Goal: Task Accomplishment & Management: Complete application form

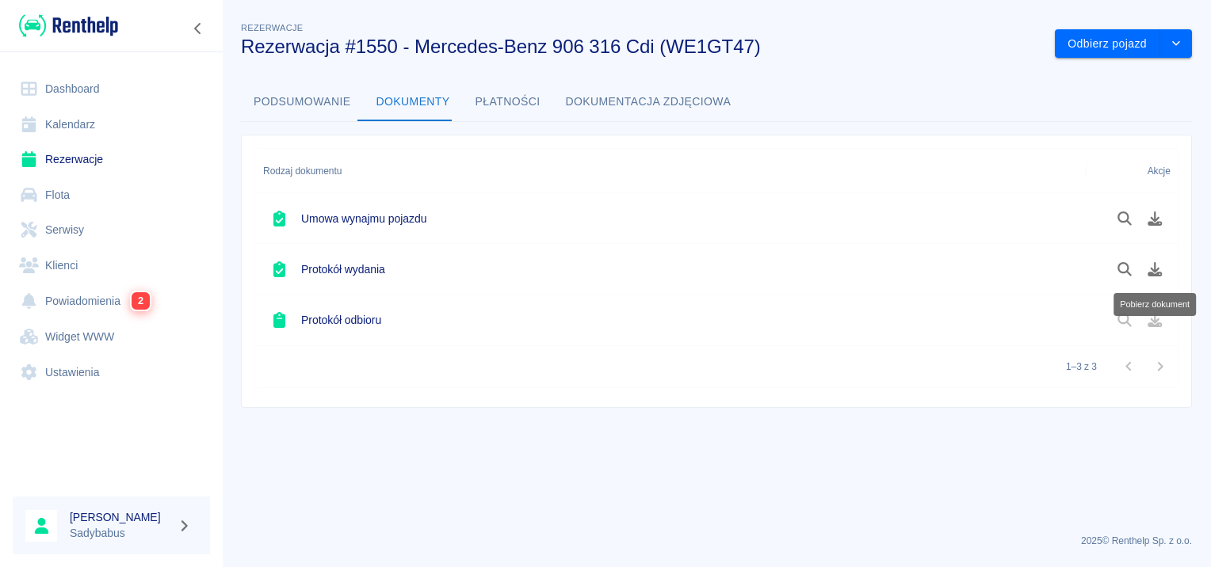
click at [77, 143] on link "Rezerwacje" at bounding box center [111, 160] width 197 height 36
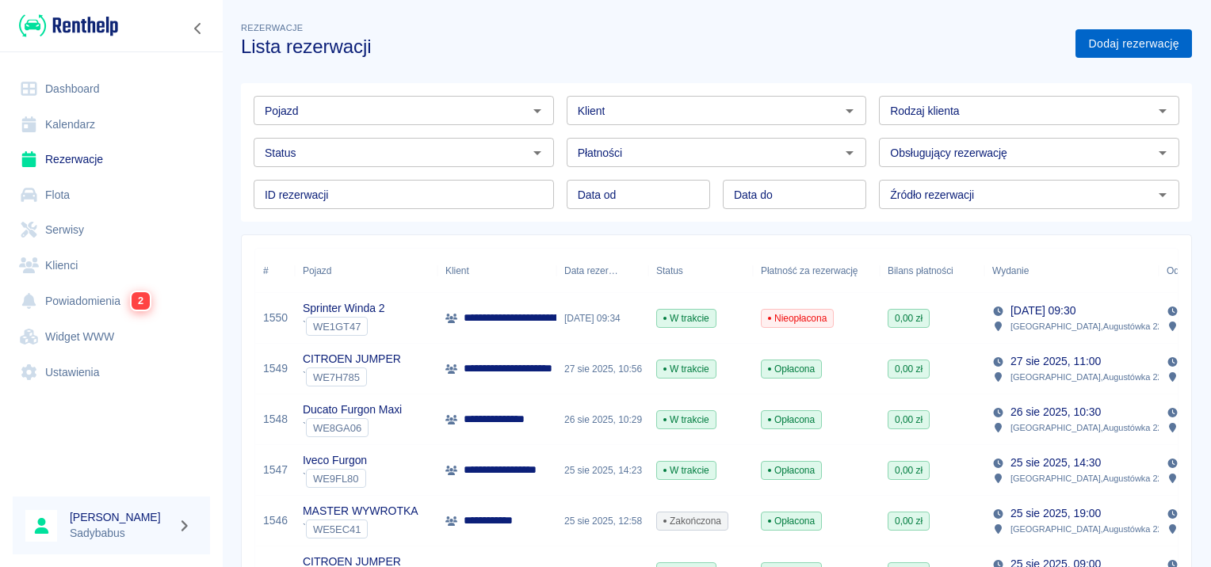
click at [1091, 48] on link "Dodaj rezerwację" at bounding box center [1133, 43] width 117 height 29
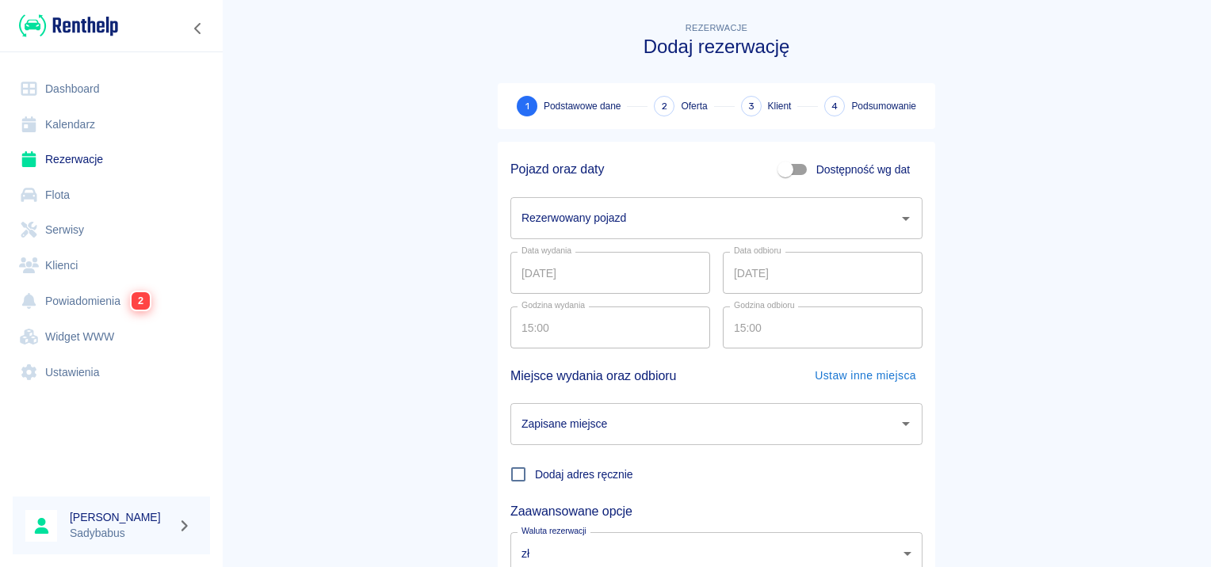
drag, startPoint x: 636, startPoint y: 215, endPoint x: 642, endPoint y: 208, distance: 9.0
click at [637, 212] on input "Rezerwowany pojazd" at bounding box center [705, 218] width 374 height 28
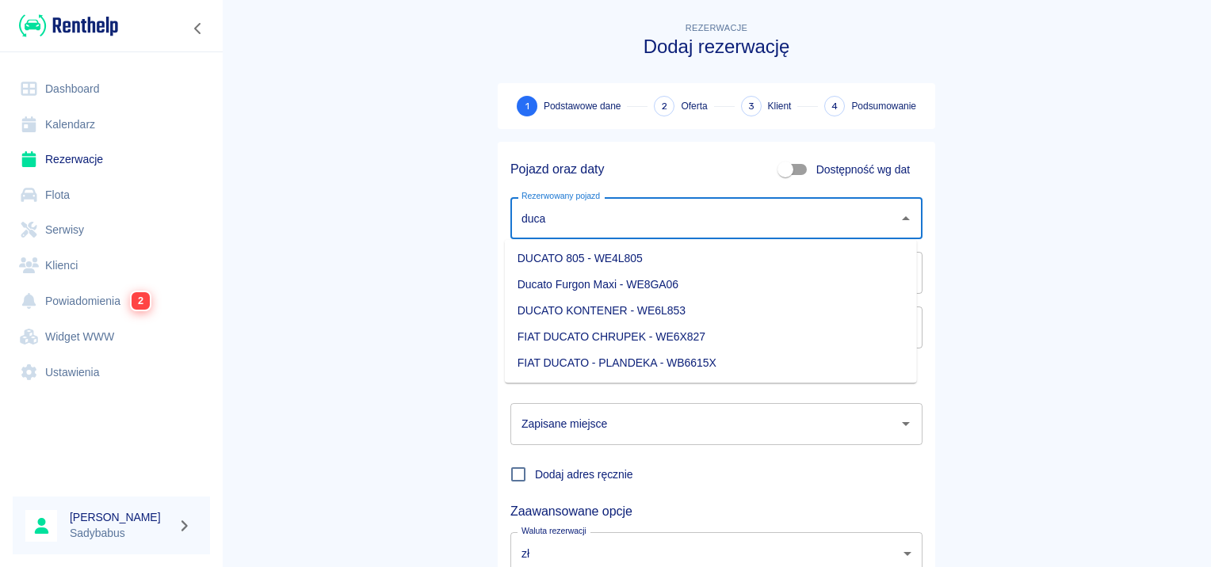
click at [666, 289] on li "Ducato Furgon Maxi - WE8GA06" at bounding box center [711, 285] width 412 height 26
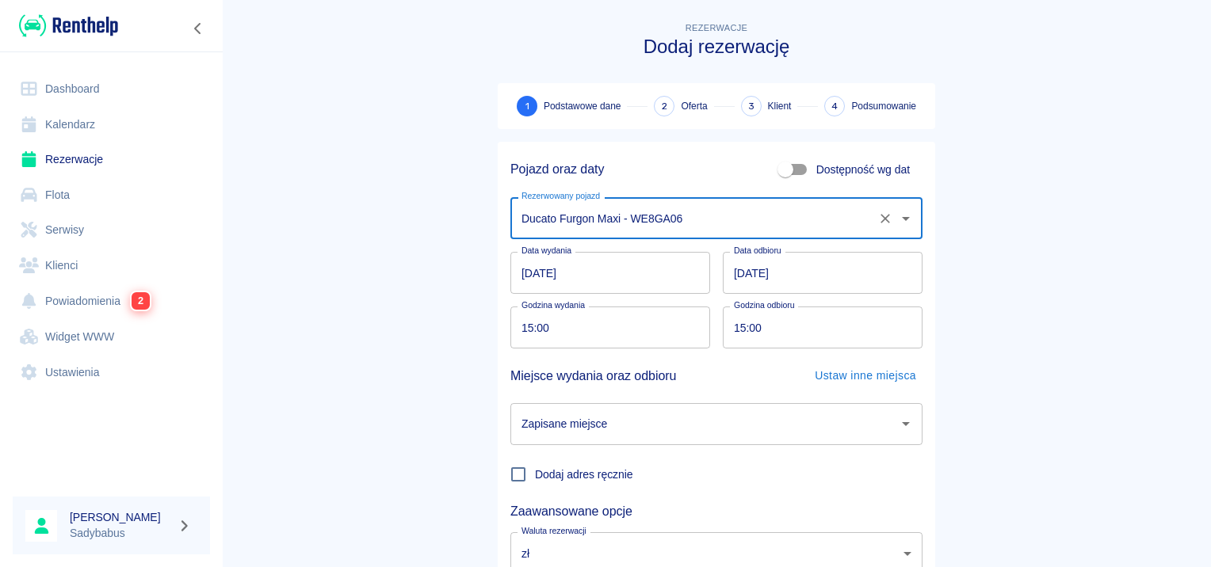
type input "Ducato Furgon Maxi - WE8GA06"
click at [731, 276] on input "30.08.2025" at bounding box center [823, 273] width 200 height 42
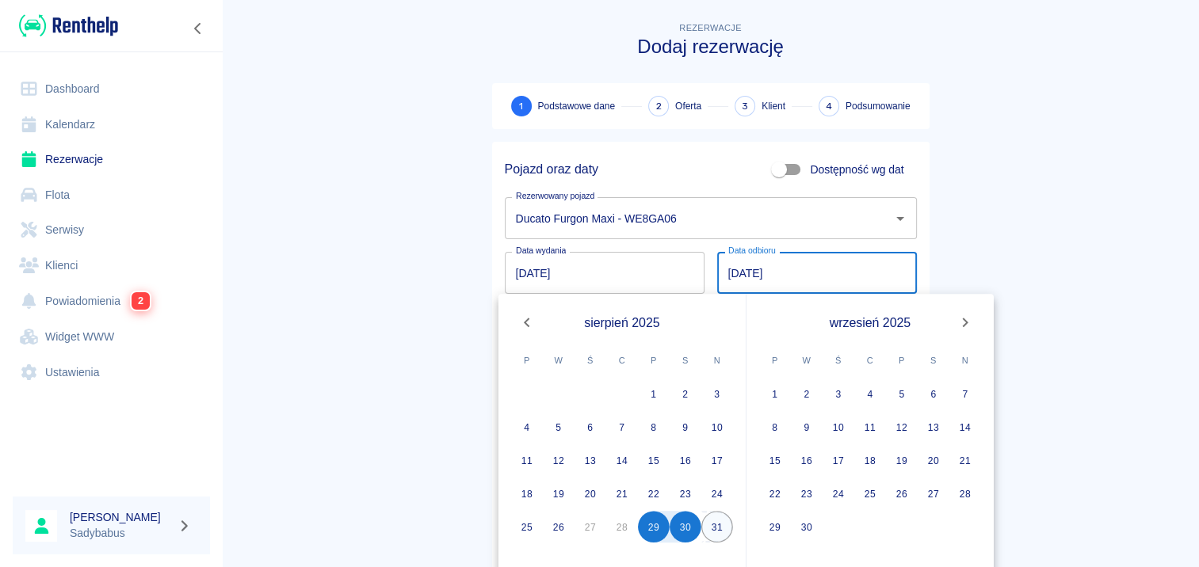
click at [722, 520] on button "31" at bounding box center [717, 527] width 32 height 32
type input "31.08.2025"
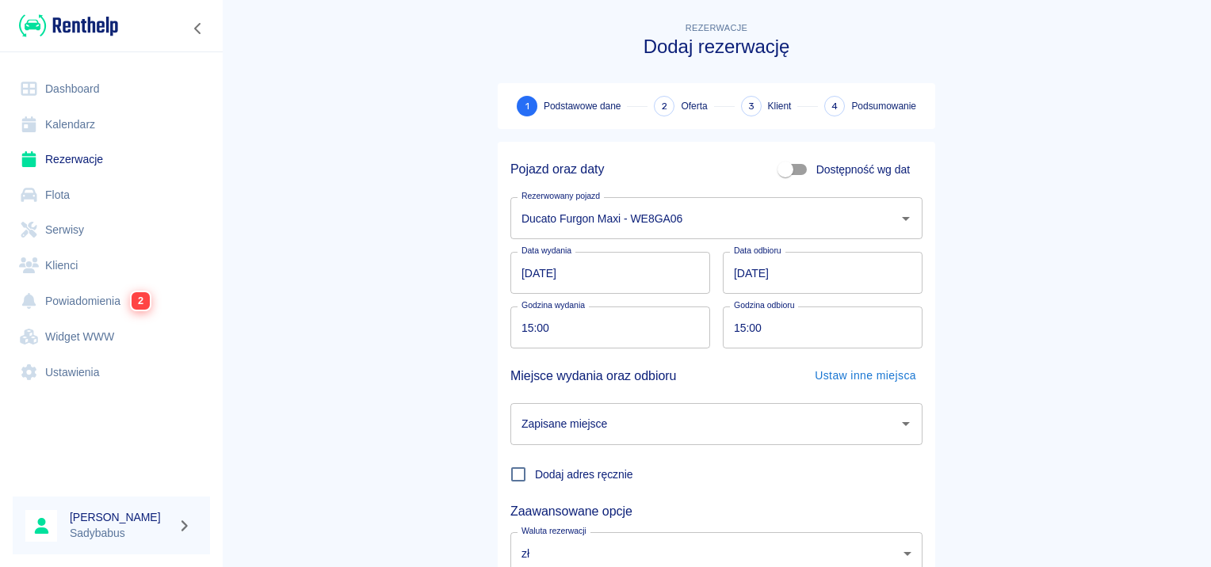
click at [527, 325] on input "15:00" at bounding box center [604, 328] width 189 height 42
click at [514, 333] on input "19:08" at bounding box center [604, 328] width 189 height 42
type input "18:00"
click at [735, 326] on input "15:00" at bounding box center [817, 328] width 189 height 42
type input "18:00"
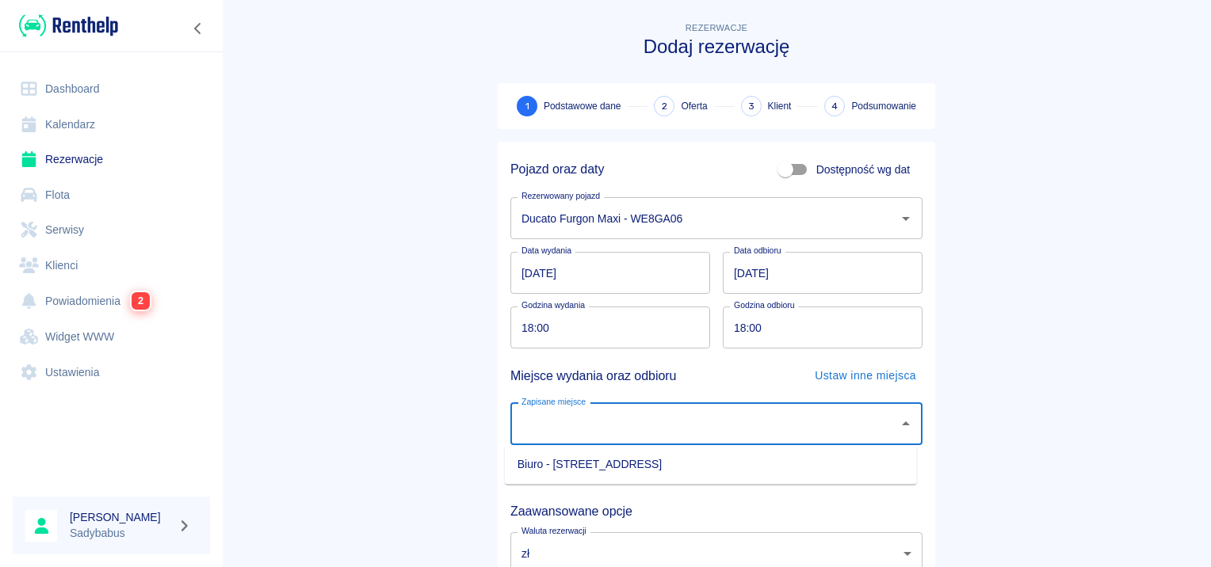
click at [640, 430] on input "Zapisane miejsce" at bounding box center [705, 425] width 374 height 28
click at [638, 454] on li "Biuro - Warszawa, Augustówka 22A" at bounding box center [711, 465] width 412 height 26
type input "Biuro - Warszawa, Augustówka 22A"
click at [985, 317] on main "Rezerwacje Dodaj rezerwację 1 Podstawowe dane 2 Oferta 3 Klient 4 Podsumowanie …" at bounding box center [716, 330] width 989 height 623
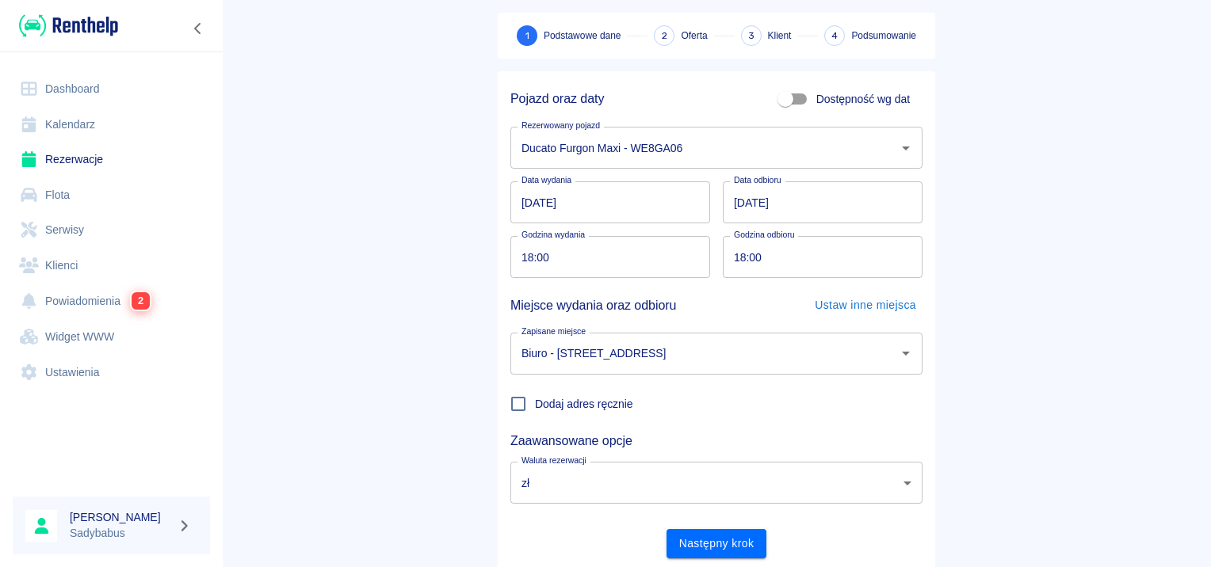
scroll to position [120, 0]
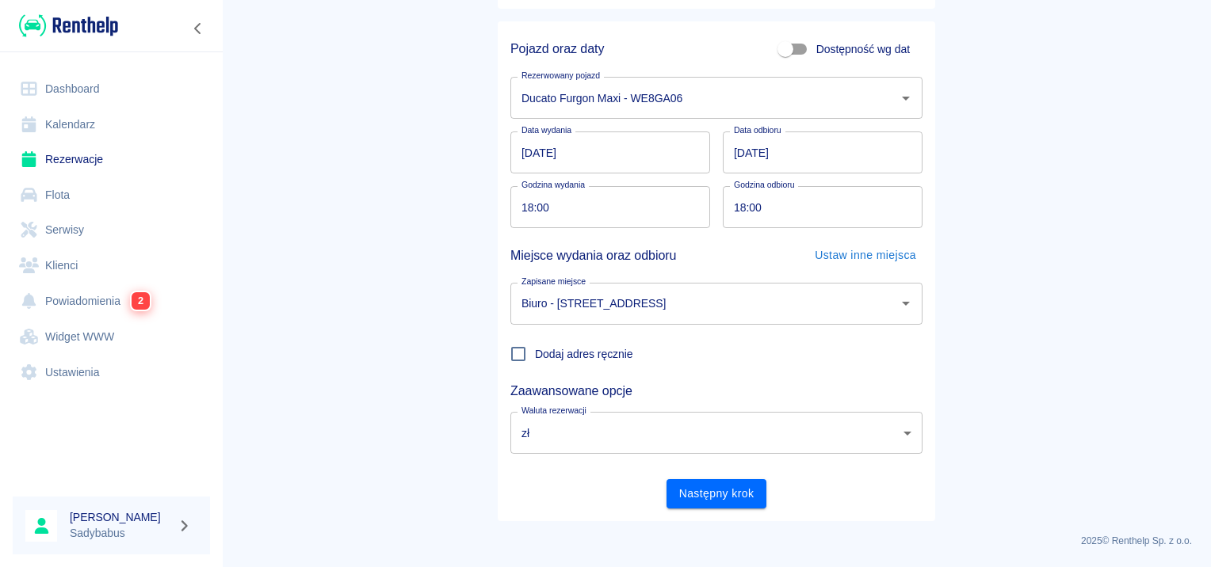
click at [724, 518] on div "Pojazd oraz daty Dostępność wg dat Rezerwowany pojazd Ducato Furgon Maxi - WE8G…" at bounding box center [716, 271] width 437 height 500
click at [724, 507] on button "Następny krok" at bounding box center [717, 493] width 101 height 29
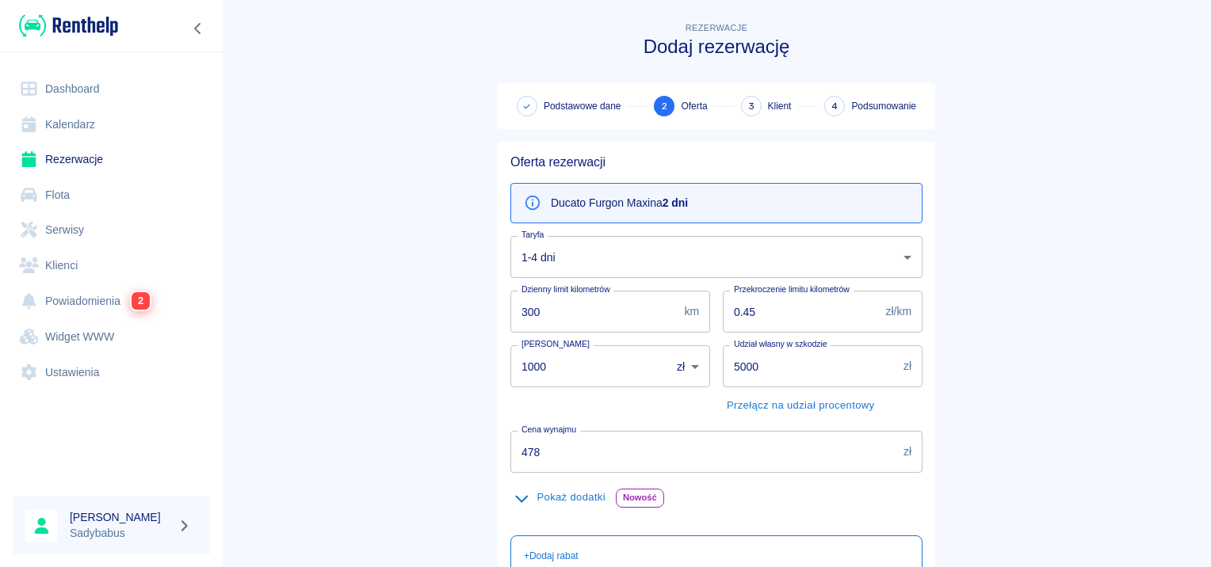
scroll to position [159, 0]
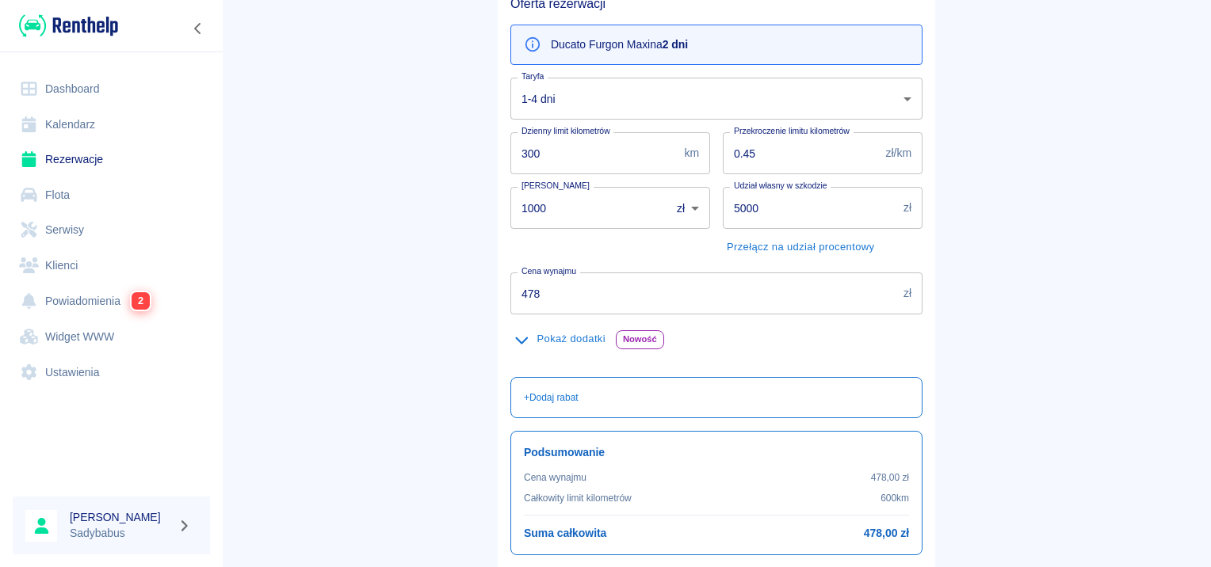
click at [620, 300] on input "478" at bounding box center [703, 294] width 387 height 42
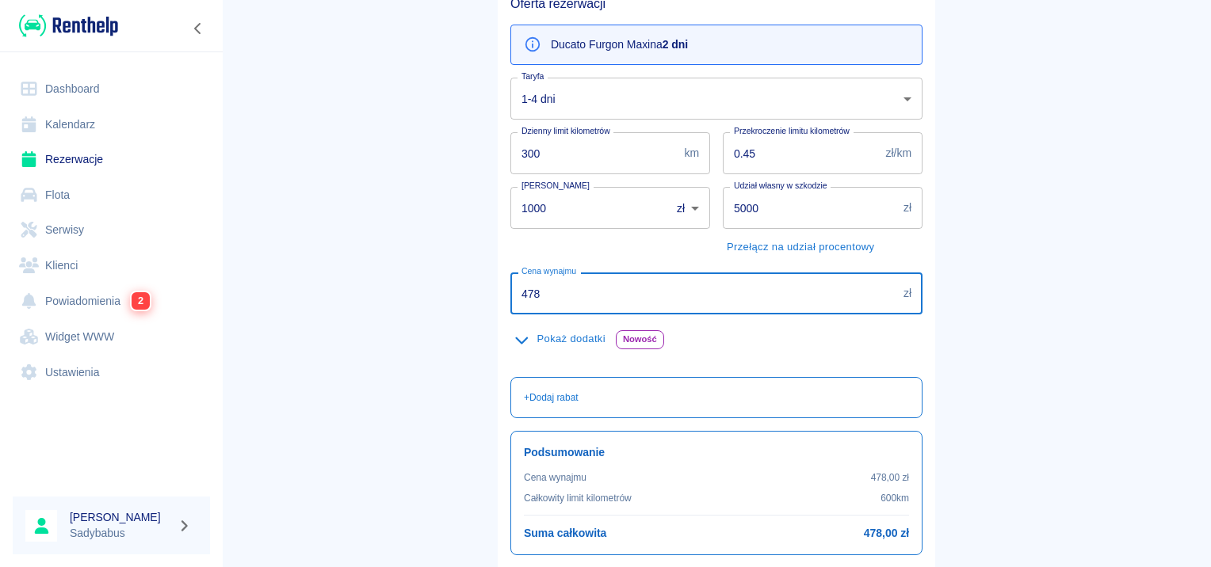
click at [620, 300] on input "478" at bounding box center [703, 294] width 387 height 42
type input "458"
click at [383, 420] on main "Rezerwacje Dodaj rezerwację Podstawowe dane 2 Oferta 3 Klient 4 Podsumowanie Of…" at bounding box center [716, 254] width 989 height 786
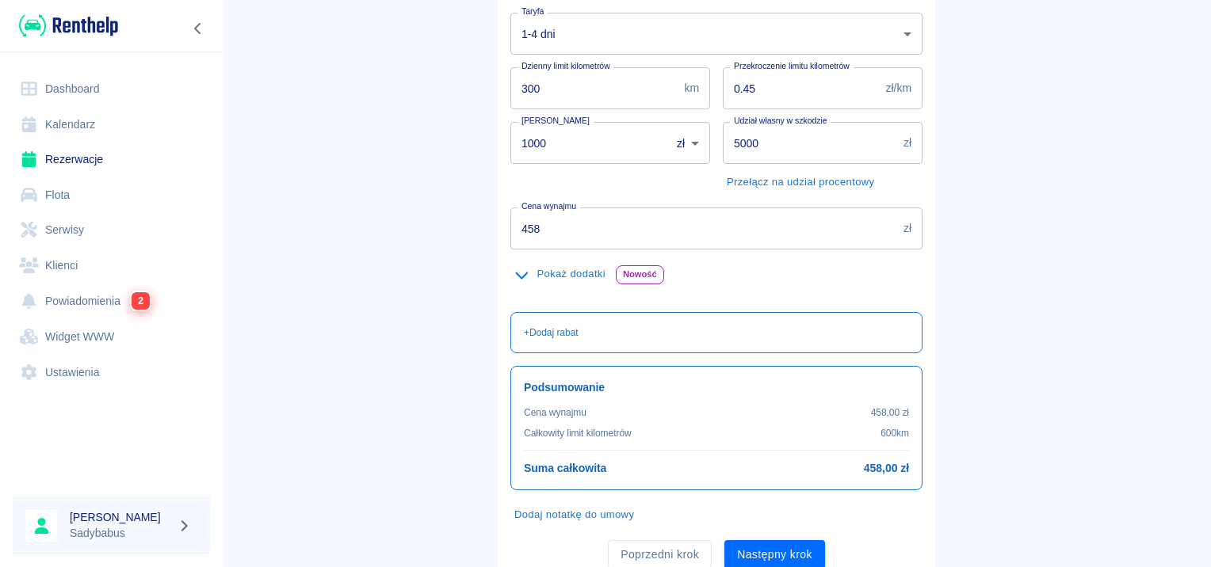
scroll to position [282, 0]
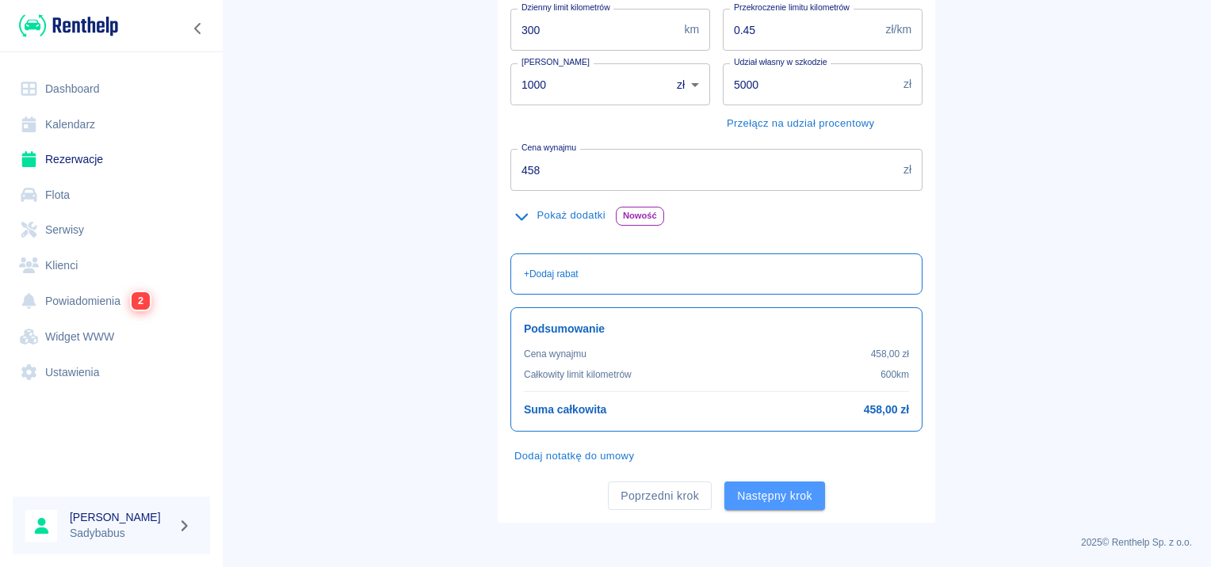
click at [785, 491] on button "Następny krok" at bounding box center [774, 496] width 101 height 29
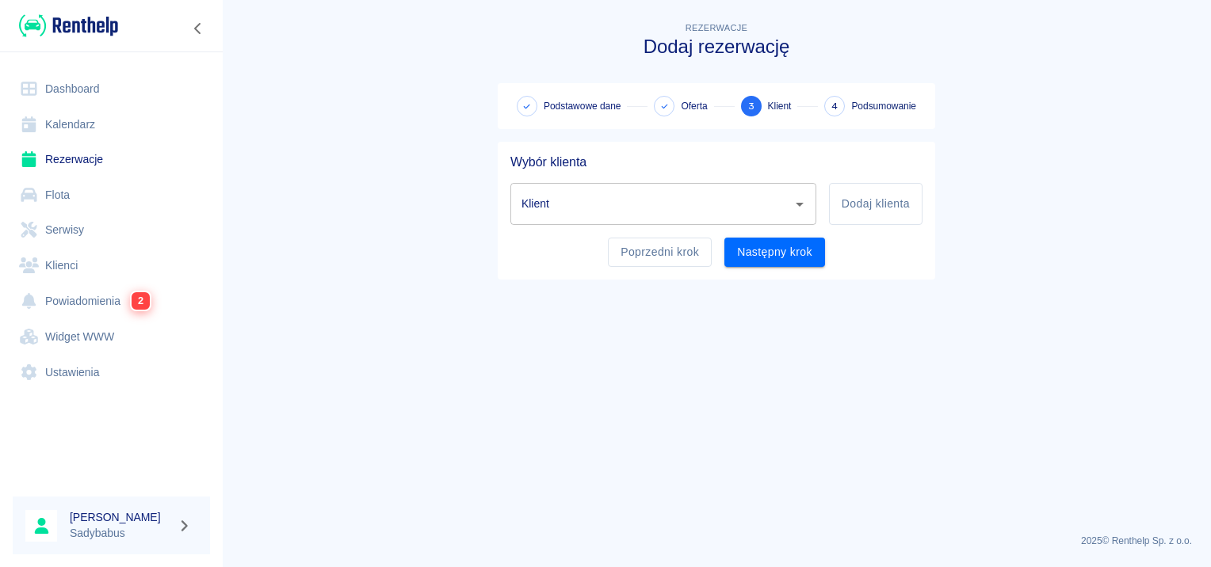
click at [652, 214] on input "Klient" at bounding box center [652, 204] width 268 height 28
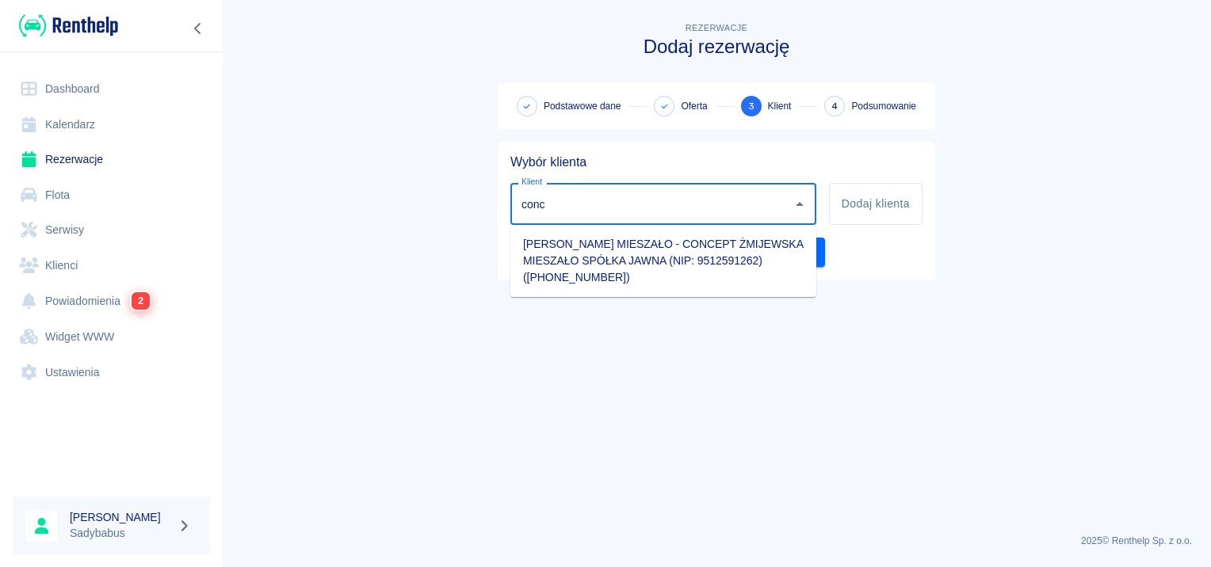
click at [741, 266] on li "BARTOSZ MIESZAŁO - CONCEPT ŻMIJEWSKA MIESZAŁO SPÓŁKA JAWNA (NIP: 9512591262) (+…" at bounding box center [663, 260] width 306 height 59
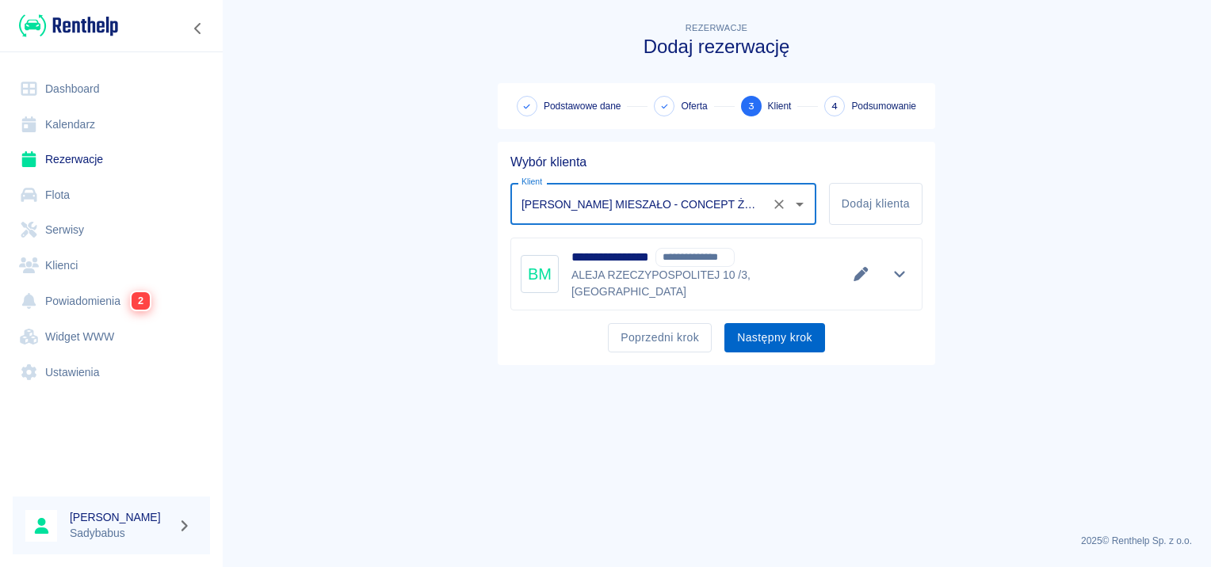
type input "BARTOSZ MIESZAŁO - CONCEPT ŻMIJEWSKA MIESZAŁO SPÓŁKA JAWNA (NIP: 9512591262) (+…"
click at [781, 323] on button "Następny krok" at bounding box center [774, 337] width 101 height 29
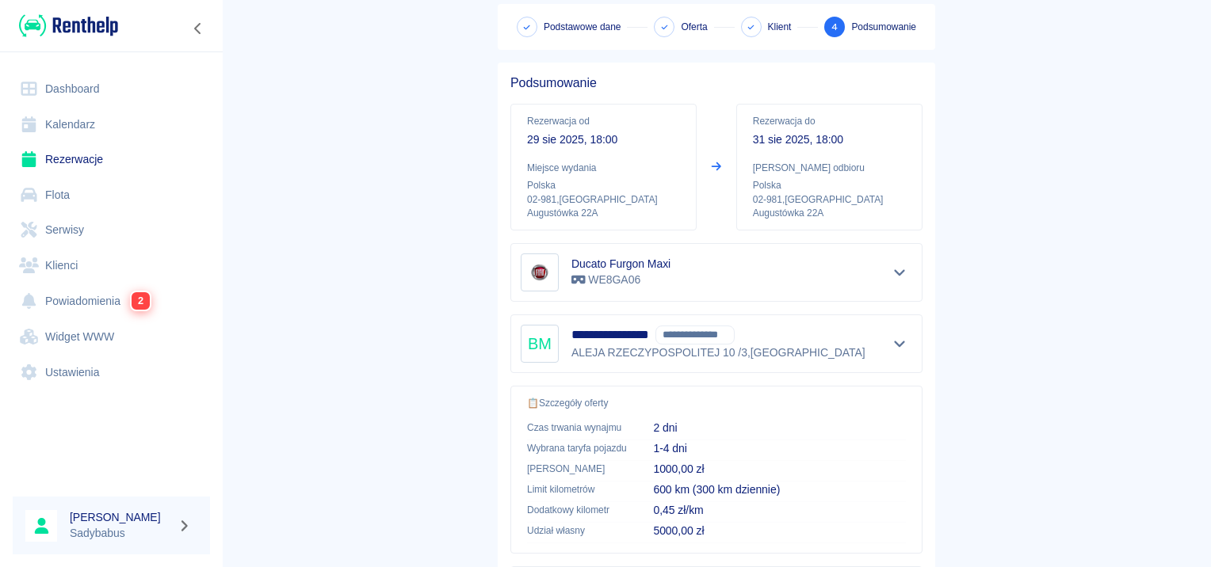
scroll to position [285, 0]
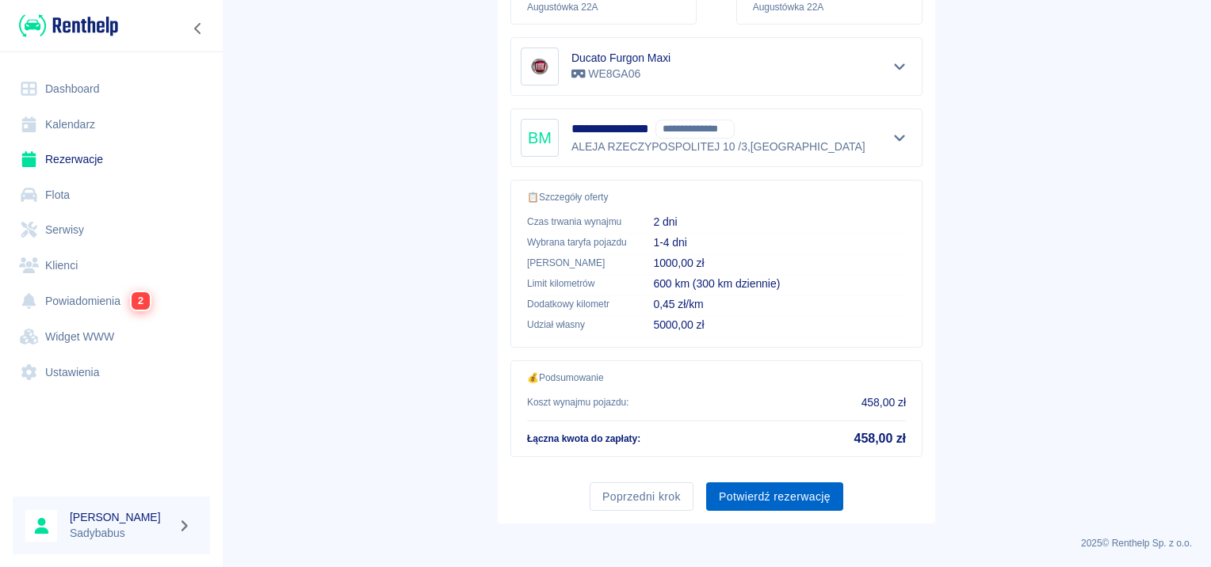
click at [743, 504] on button "Potwierdź rezerwację" at bounding box center [774, 497] width 137 height 29
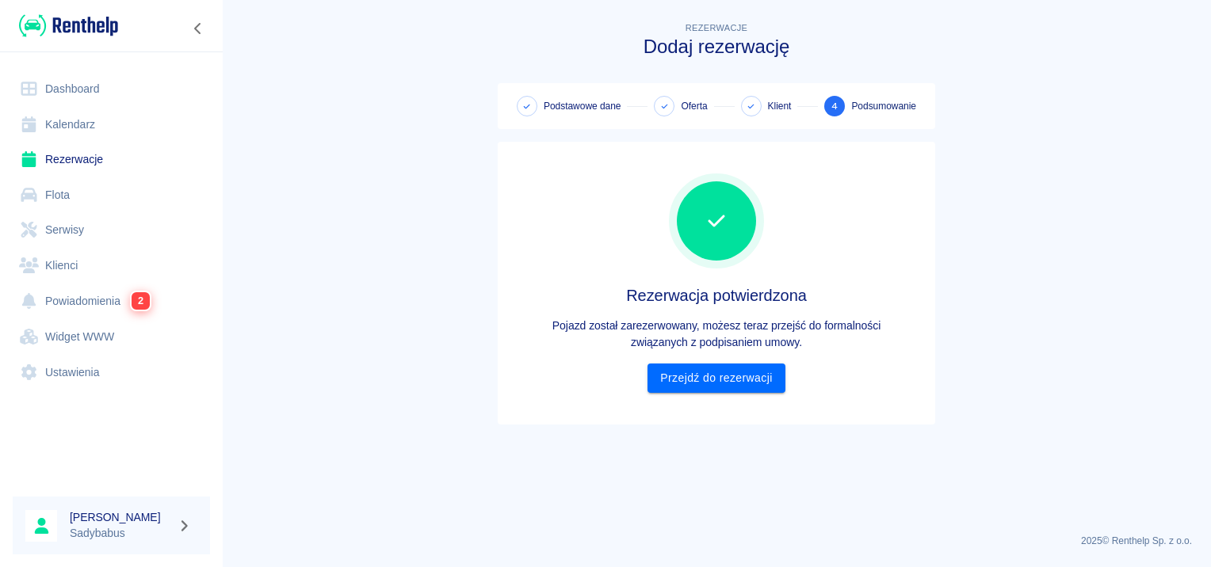
scroll to position [0, 0]
drag, startPoint x: 750, startPoint y: 378, endPoint x: 765, endPoint y: 376, distance: 15.1
click at [750, 378] on link "Przejdź do rezerwacji" at bounding box center [716, 378] width 137 height 29
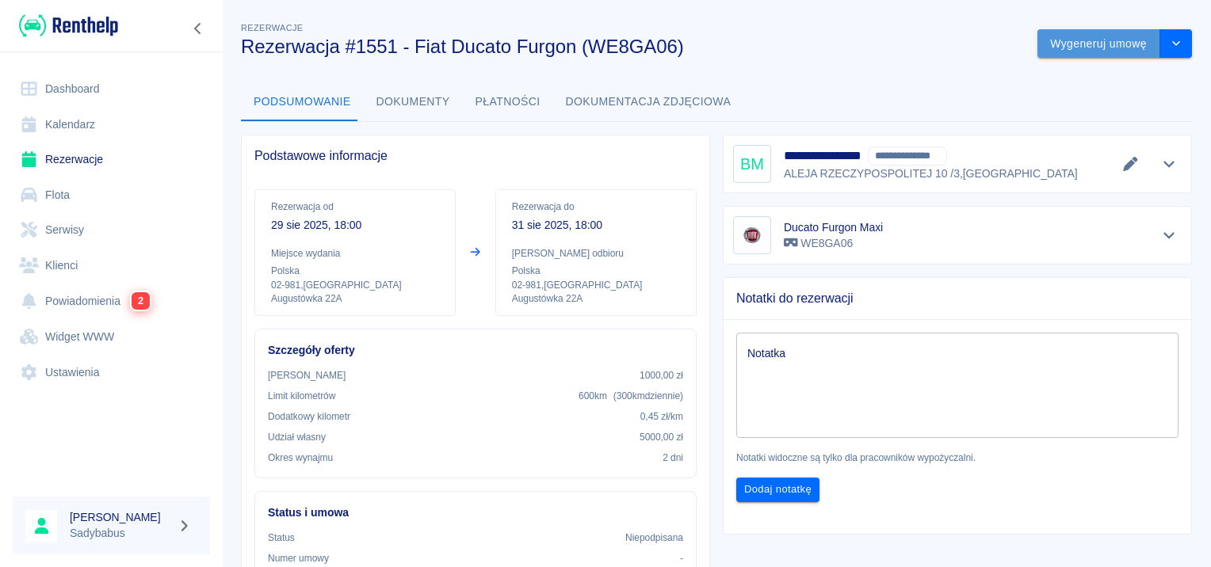
click at [1113, 38] on button "Wygeneruj umowę" at bounding box center [1098, 43] width 123 height 29
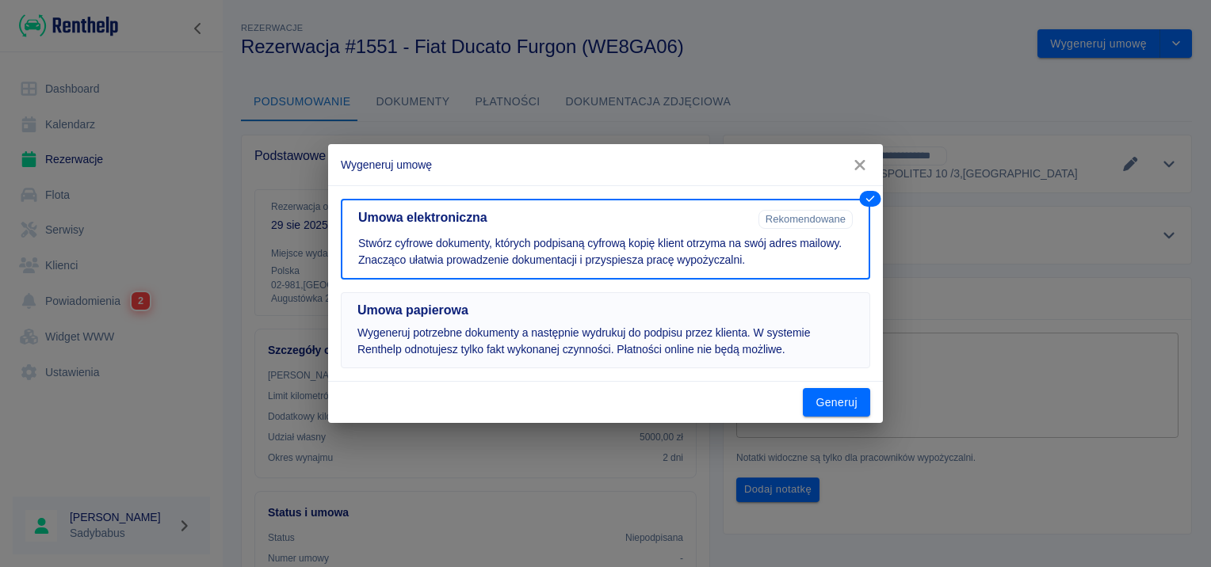
click at [590, 350] on p "Wygeneruj potrzebne dokumenty a następnie wydrukuj do podpisu przez klienta. W …" at bounding box center [605, 341] width 496 height 33
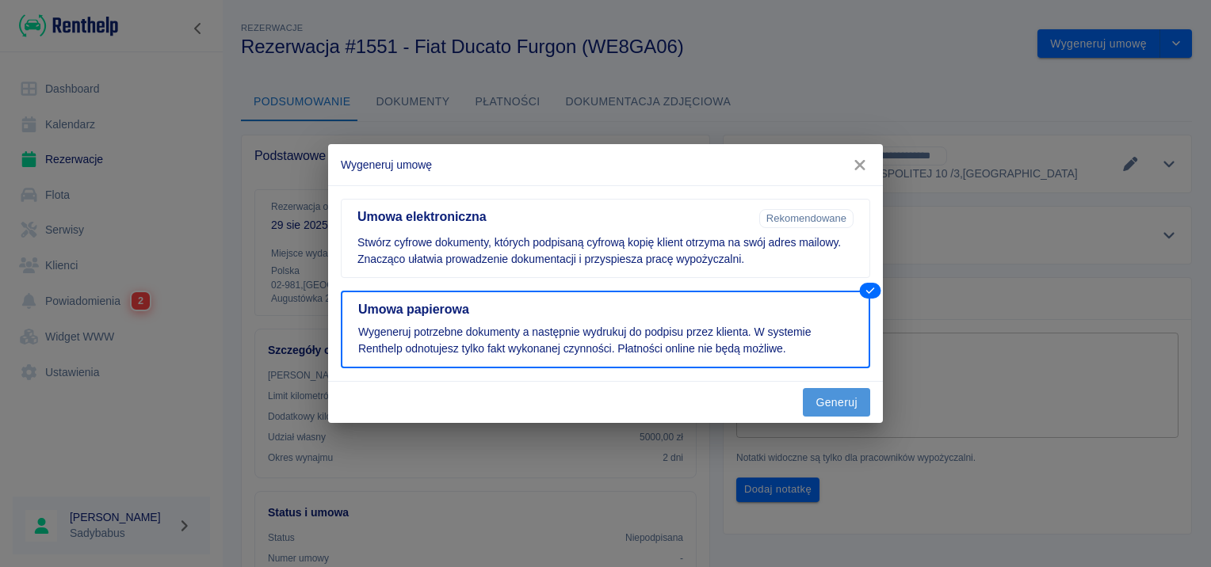
click at [833, 399] on button "Generuj" at bounding box center [836, 402] width 67 height 29
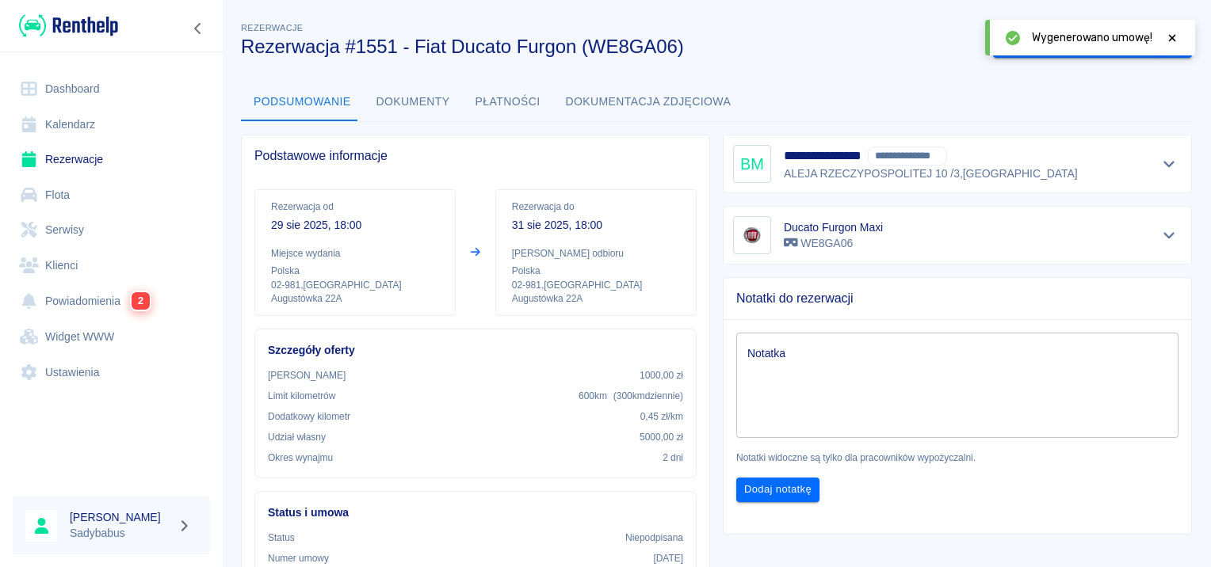
click at [1172, 29] on div at bounding box center [1172, 37] width 14 height 17
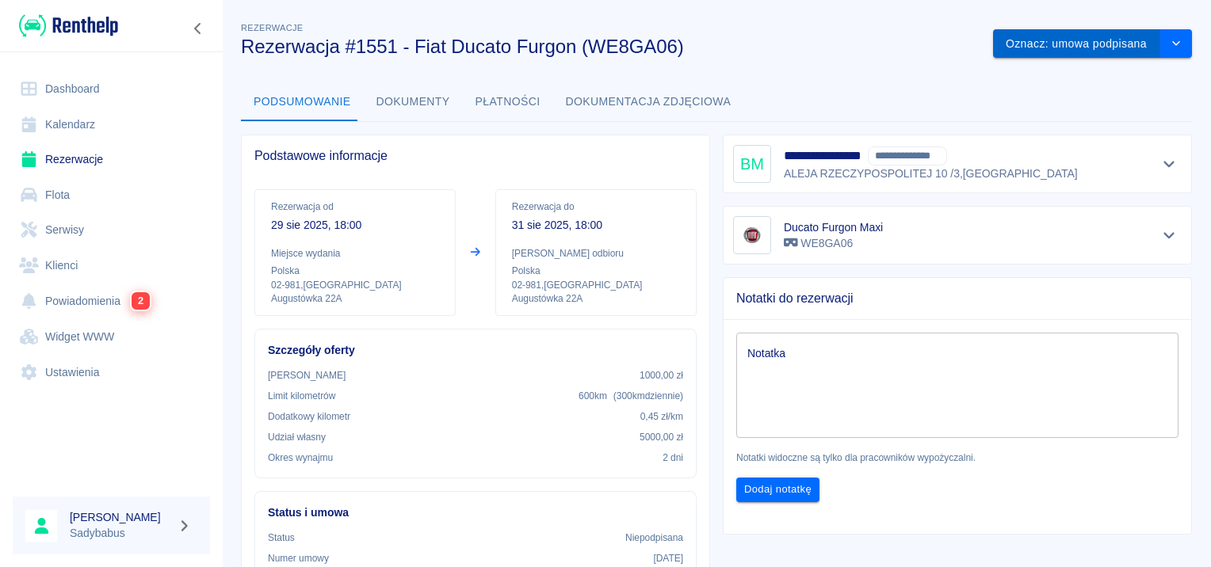
click at [1044, 39] on button "Oznacz: umowa podpisana" at bounding box center [1076, 43] width 167 height 29
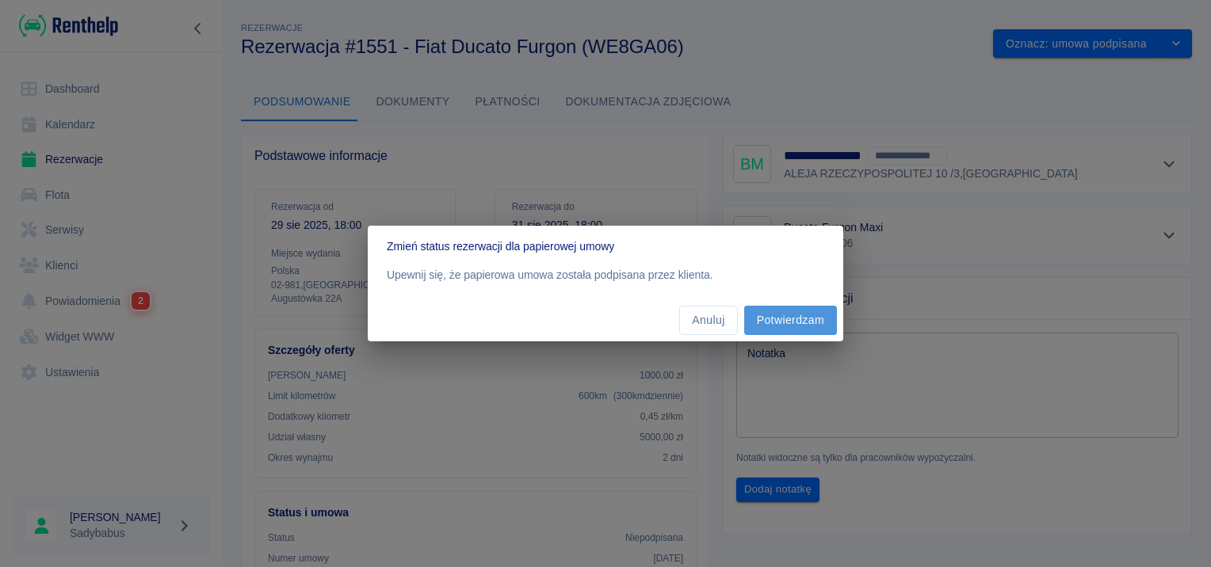
click at [805, 319] on button "Potwierdzam" at bounding box center [790, 320] width 93 height 29
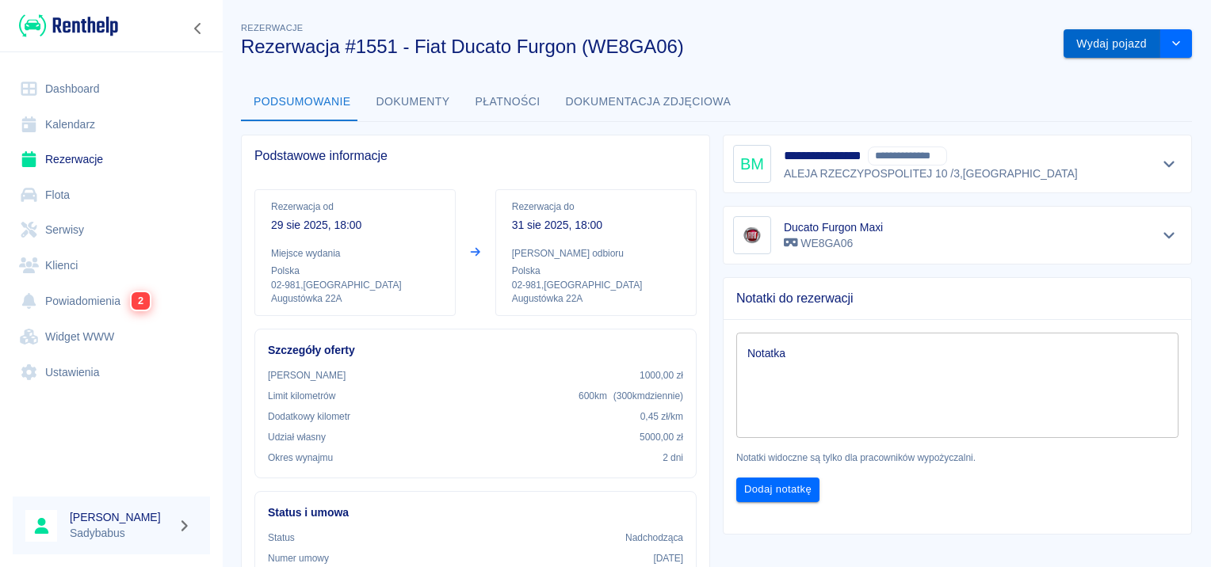
click at [1080, 36] on button "Wydaj pojazd" at bounding box center [1112, 43] width 97 height 29
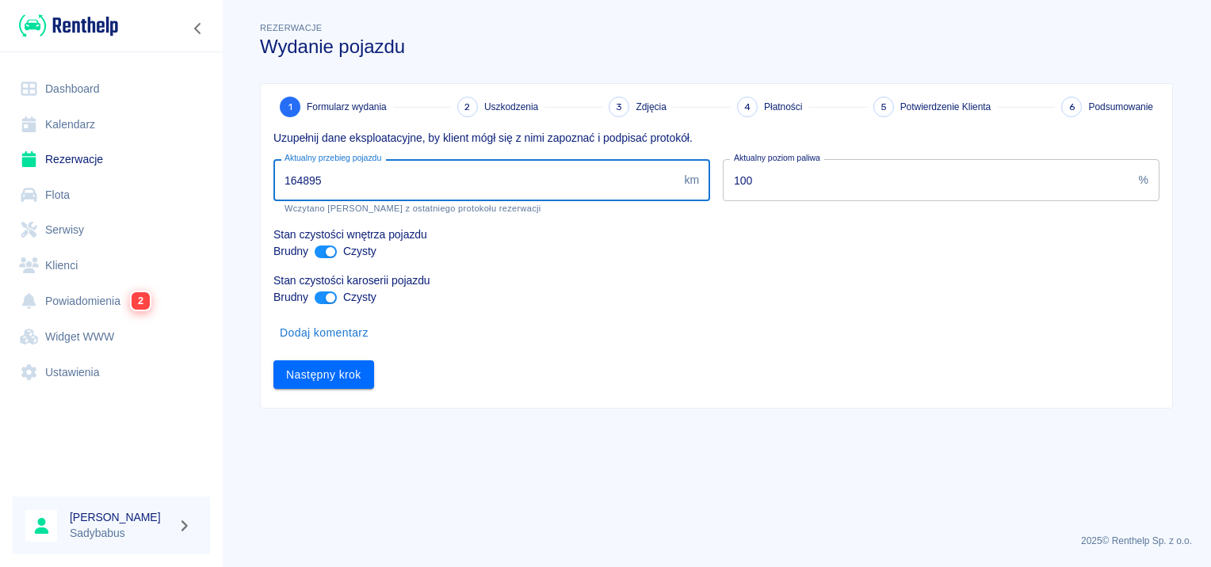
click at [447, 184] on input "164895" at bounding box center [475, 180] width 404 height 42
type input "165991"
click at [747, 185] on input "100" at bounding box center [928, 180] width 410 height 42
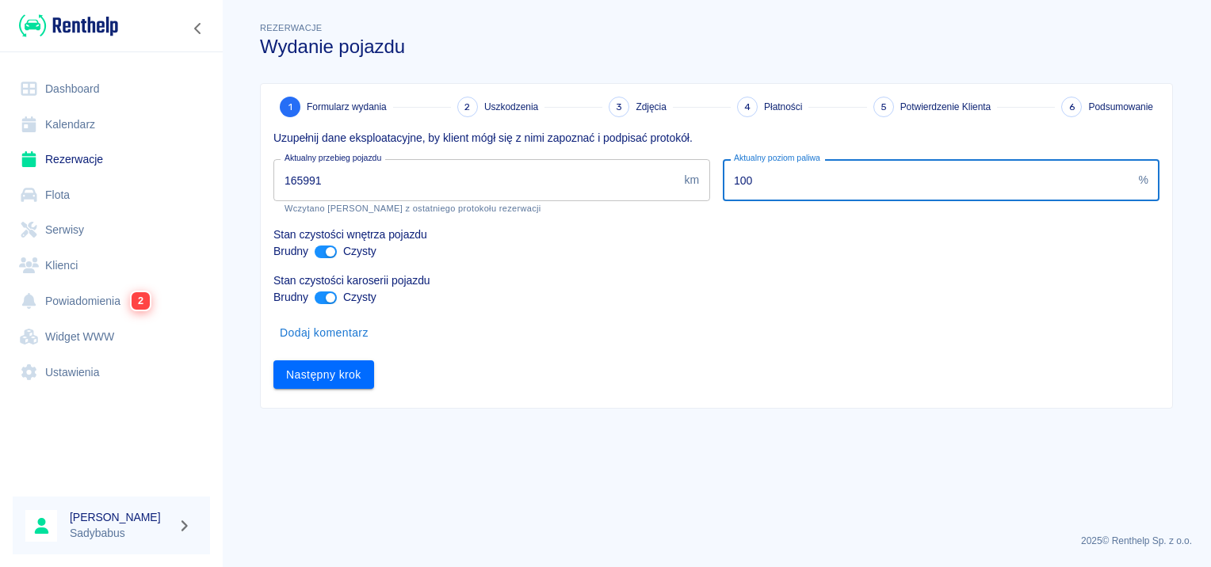
click at [748, 182] on input "100" at bounding box center [928, 180] width 410 height 42
click at [747, 181] on input "100" at bounding box center [928, 180] width 410 height 42
click at [743, 183] on input "100" at bounding box center [928, 180] width 410 height 42
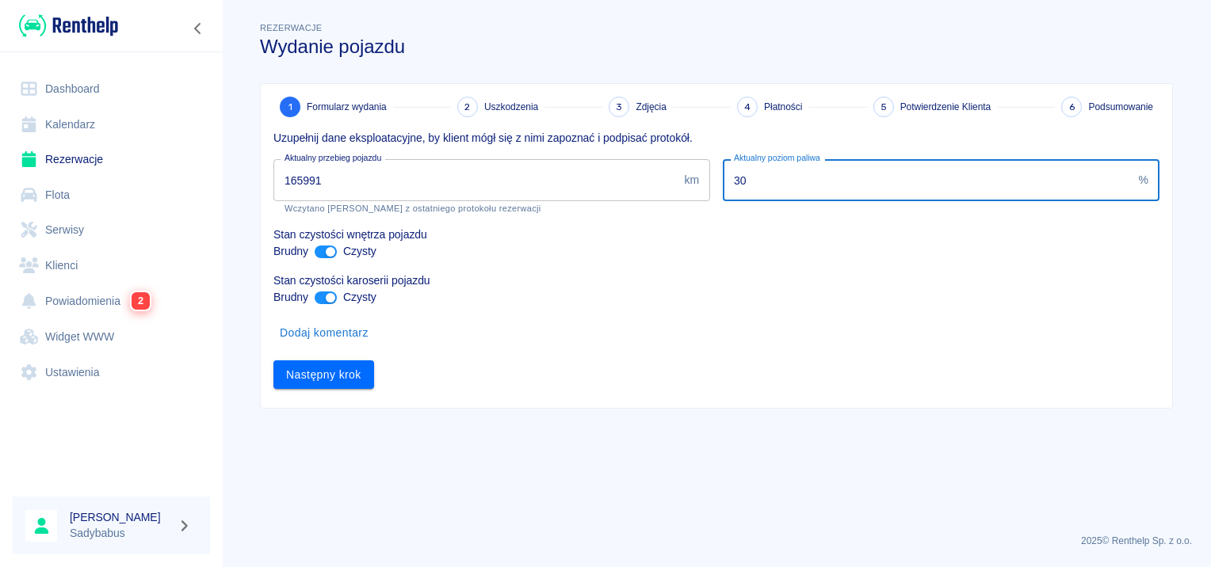
type input "30"
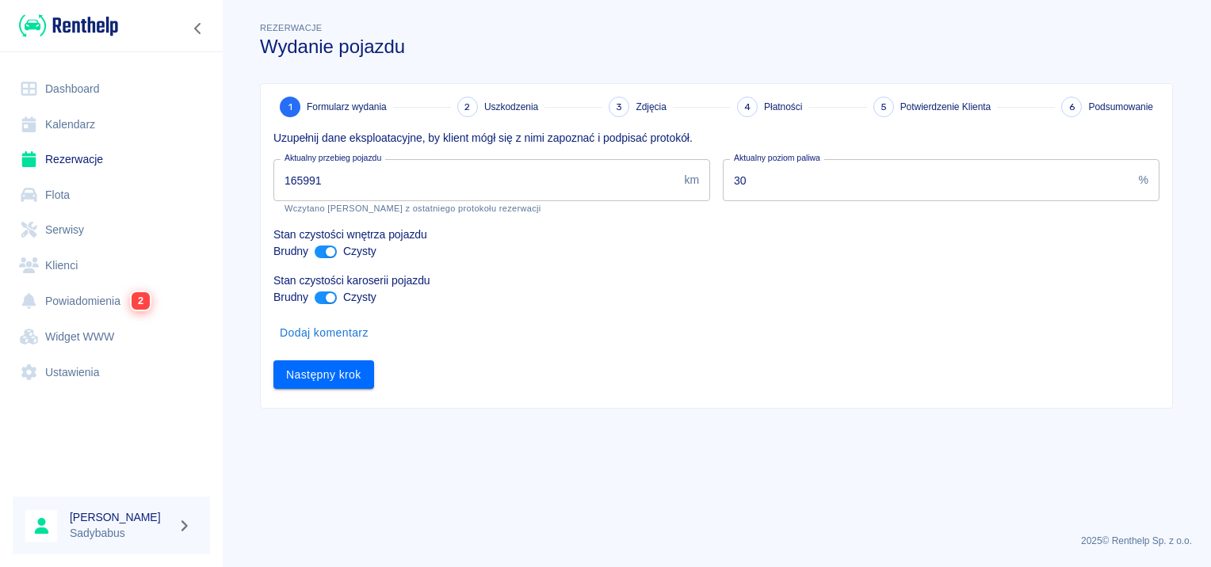
click at [358, 390] on div "1 Formularz wydania 2 Uszkodzenia 3 Zdjęcia 4 Płatności 5 Potwierdzenie Klienta…" at bounding box center [716, 246] width 911 height 324
click at [368, 377] on button "Następny krok" at bounding box center [323, 375] width 101 height 29
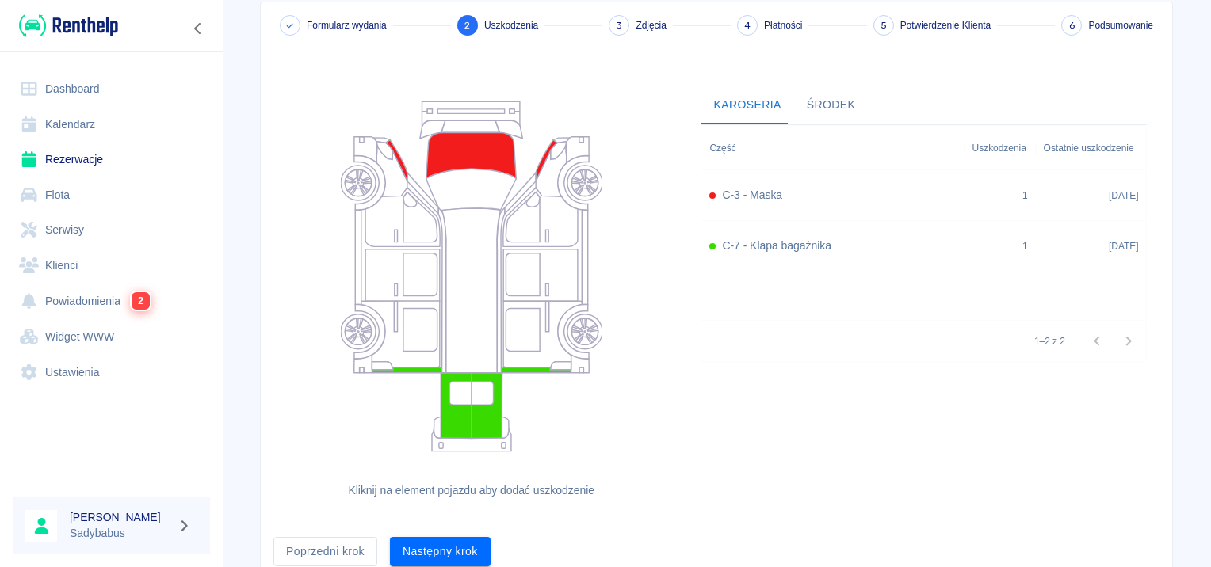
scroll to position [146, 0]
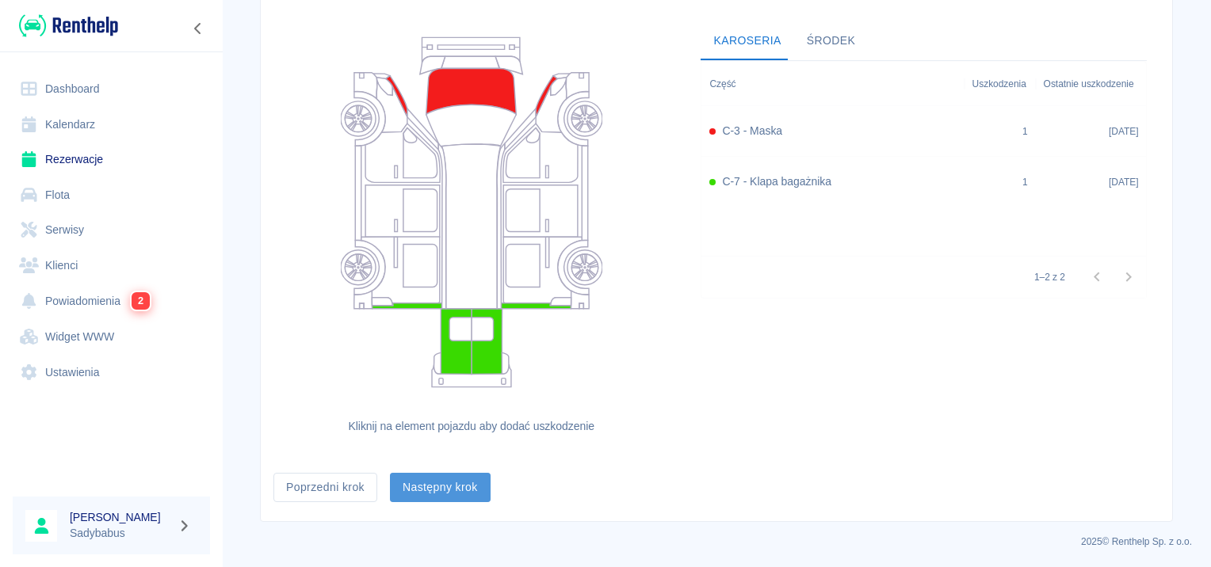
drag, startPoint x: 480, startPoint y: 485, endPoint x: 471, endPoint y: 499, distance: 17.1
click at [471, 499] on button "Następny krok" at bounding box center [440, 487] width 101 height 29
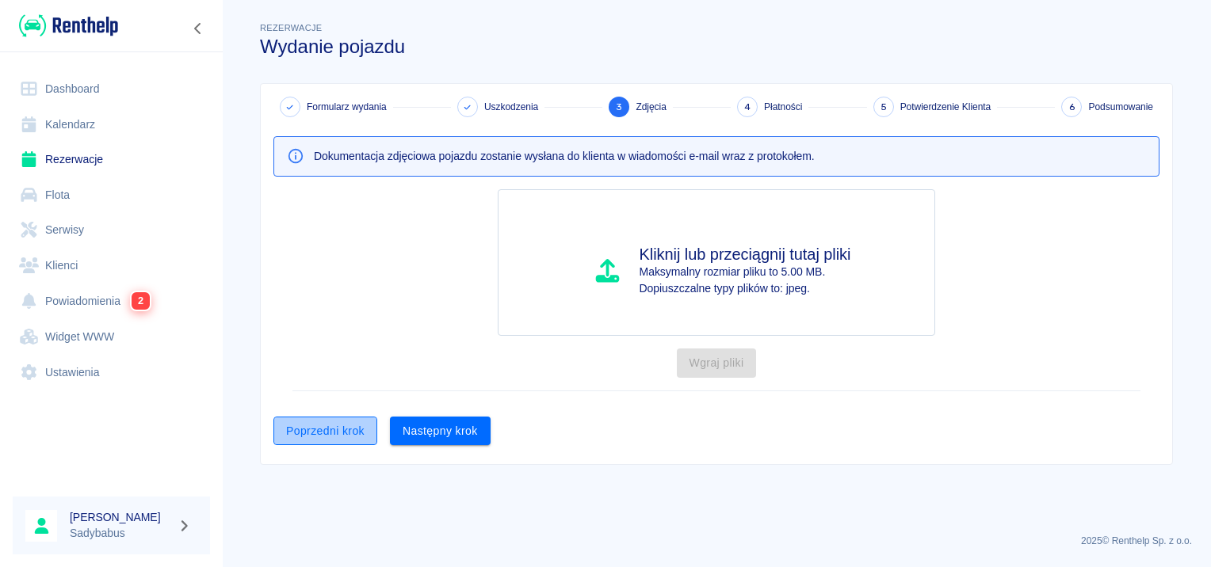
click at [330, 423] on button "Poprzedni krok" at bounding box center [325, 431] width 104 height 29
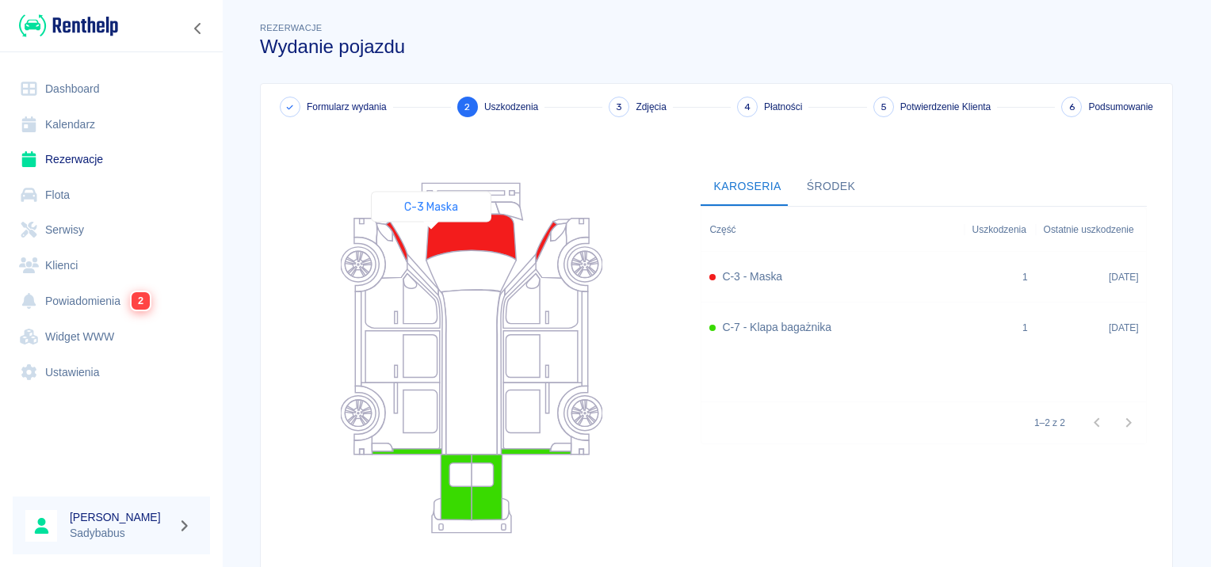
click at [431, 236] on icon at bounding box center [471, 237] width 90 height 46
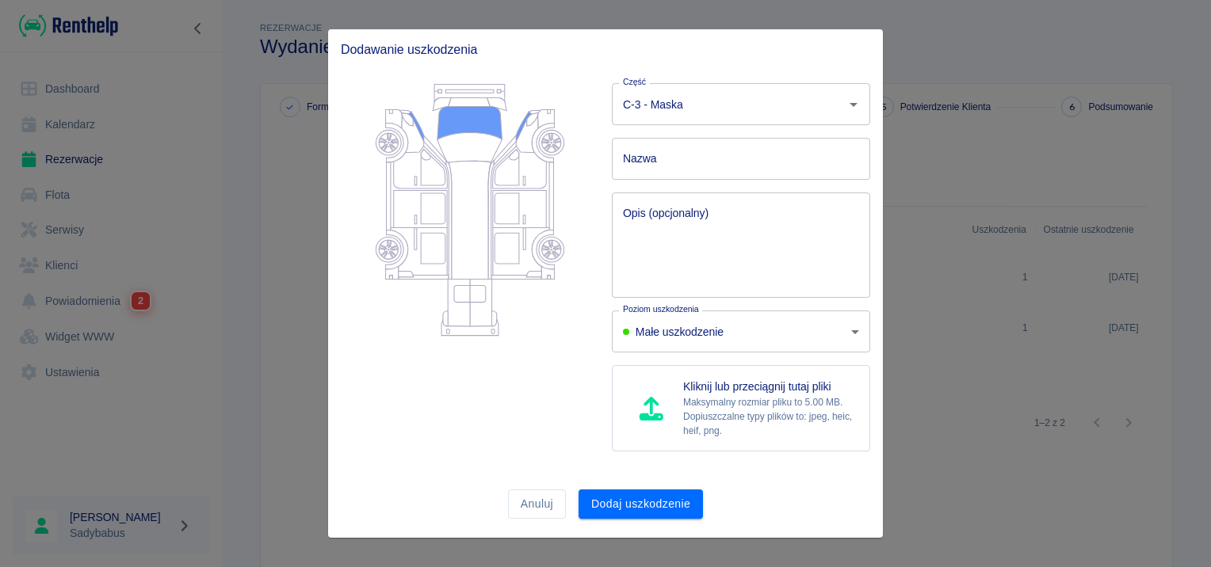
click at [737, 328] on body "Używamy plików Cookies, by zapewnić Ci najlepsze możliwe doświadczenie. Aby dow…" at bounding box center [605, 283] width 1211 height 567
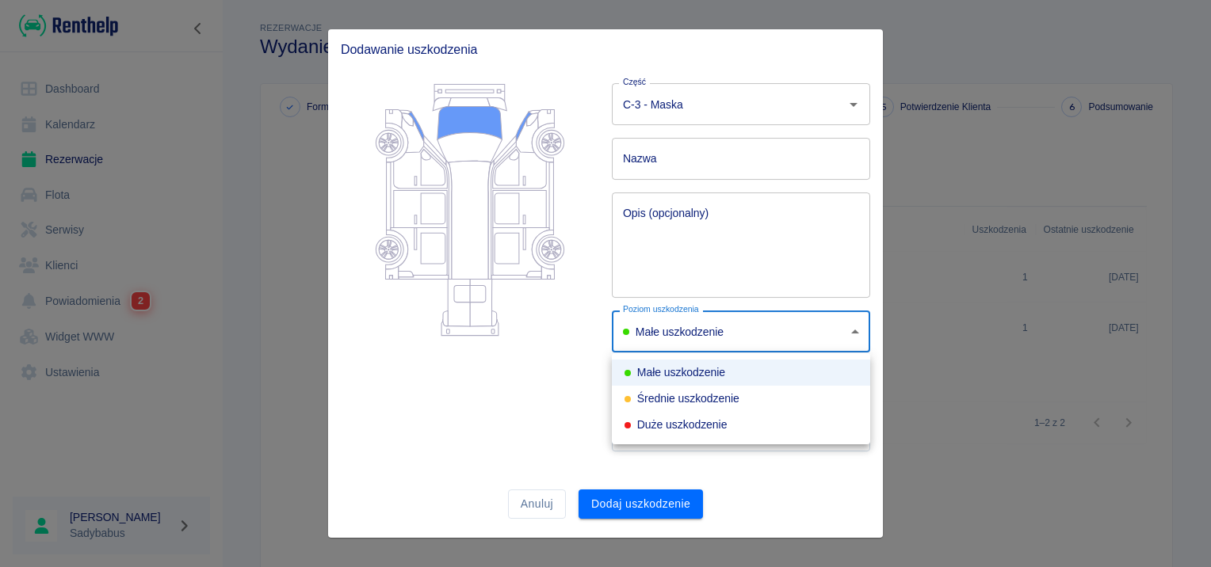
click at [541, 387] on div at bounding box center [605, 283] width 1211 height 567
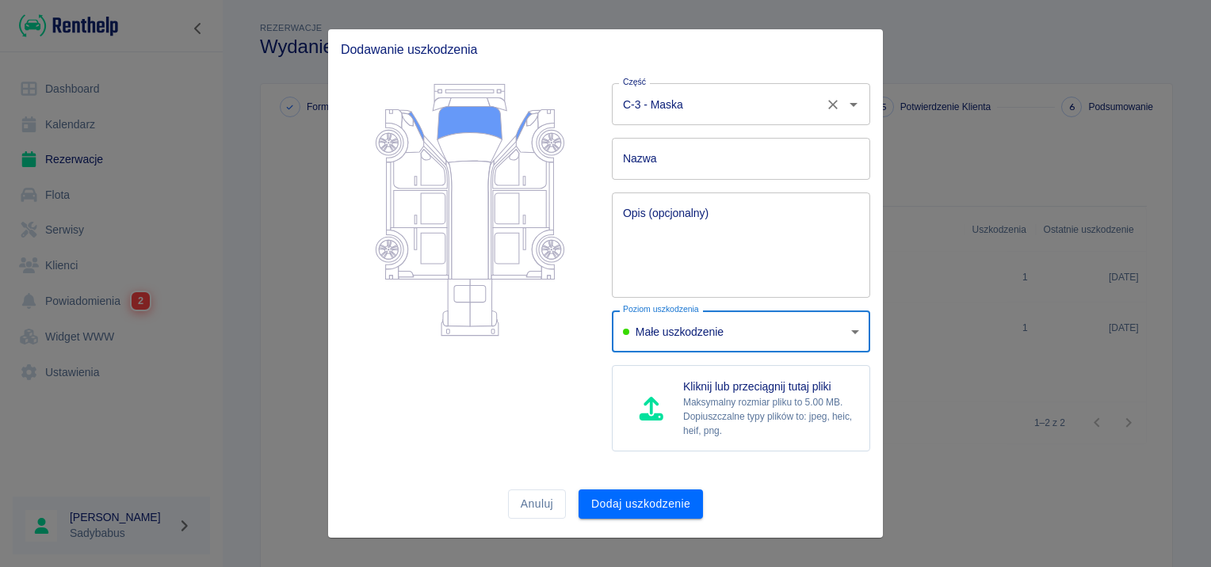
click at [831, 103] on icon "Wyczyść" at bounding box center [833, 105] width 10 height 10
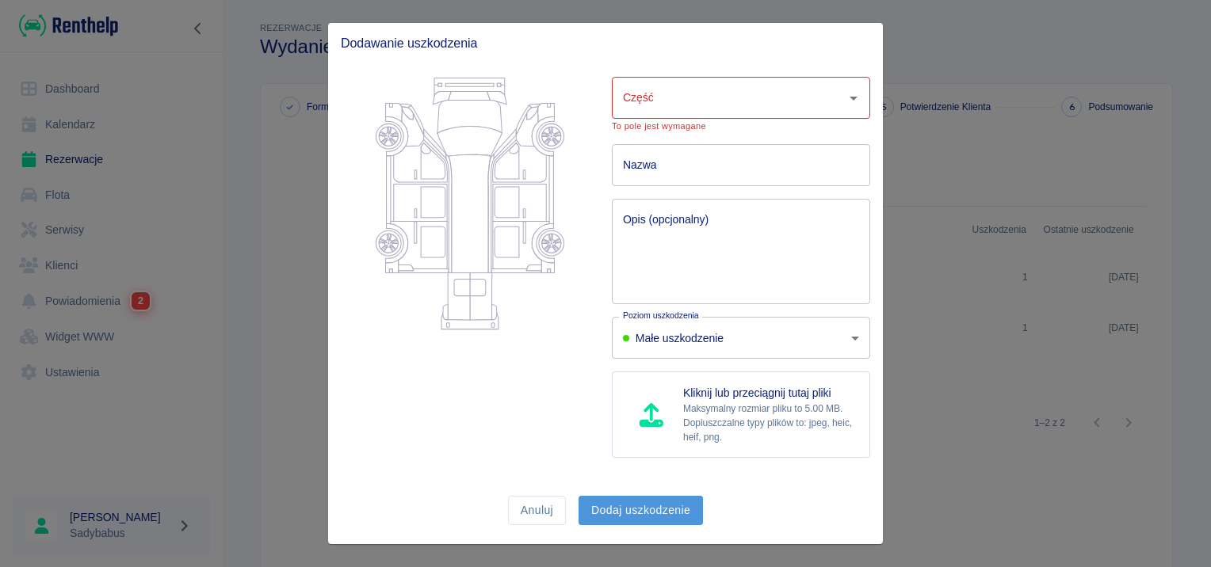
click at [681, 501] on button "Dodaj uszkodzenie" at bounding box center [641, 510] width 124 height 29
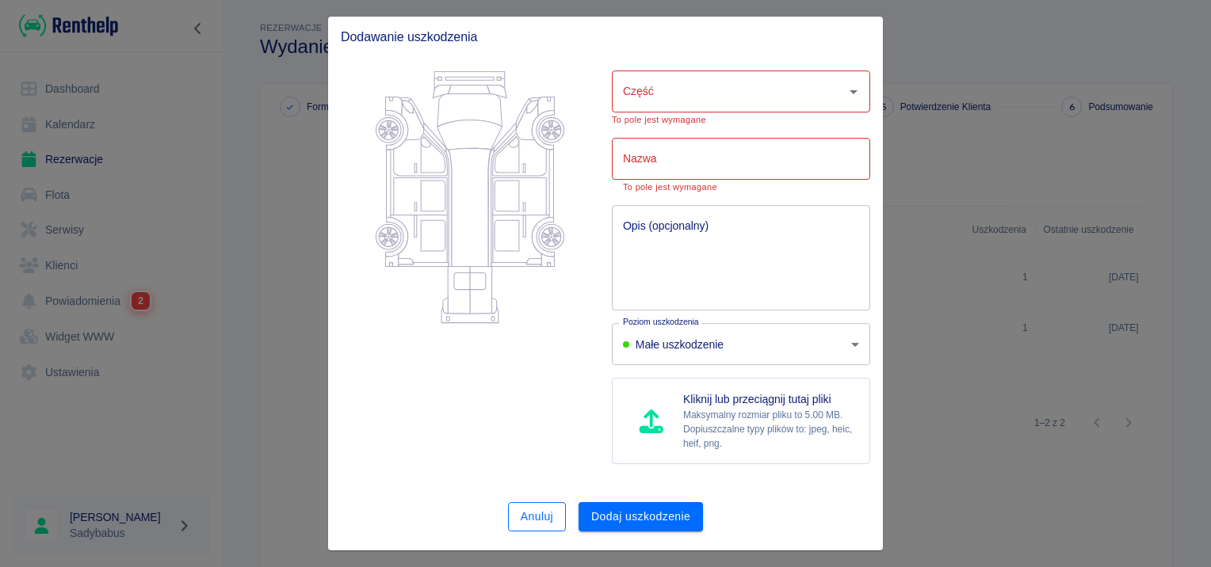
click at [535, 514] on button "Anuluj" at bounding box center [537, 516] width 58 height 29
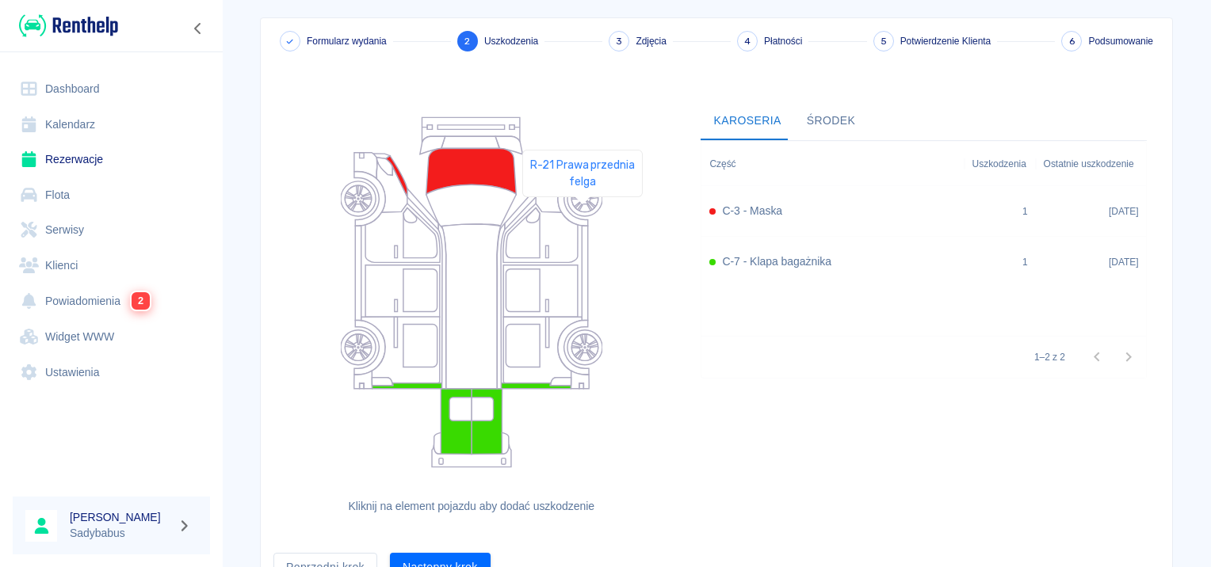
scroll to position [146, 0]
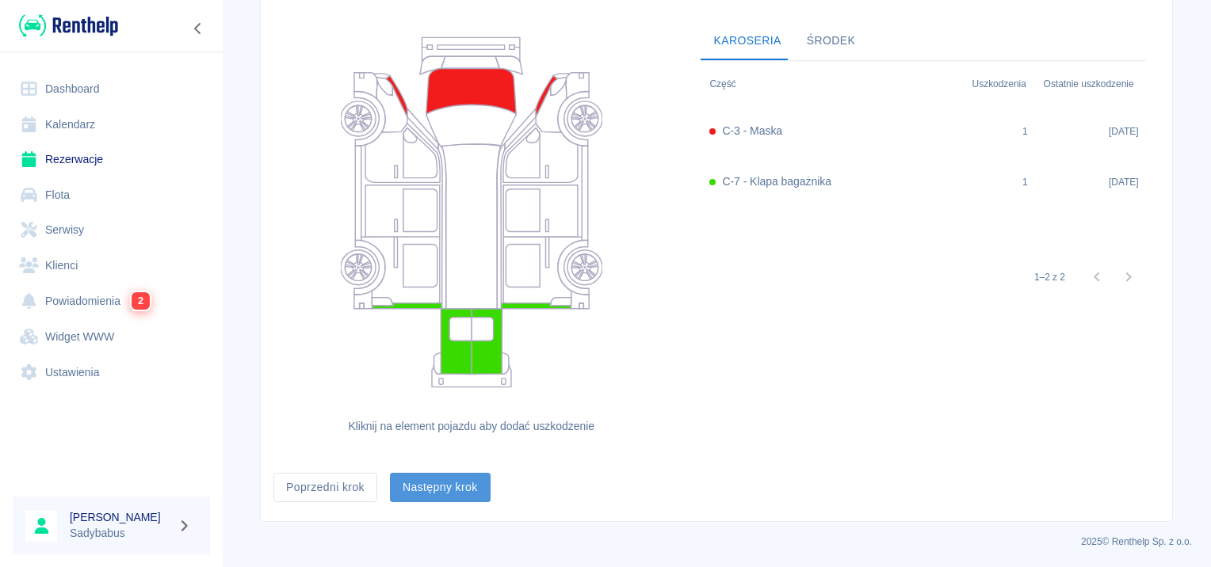
click at [440, 487] on button "Następny krok" at bounding box center [440, 487] width 101 height 29
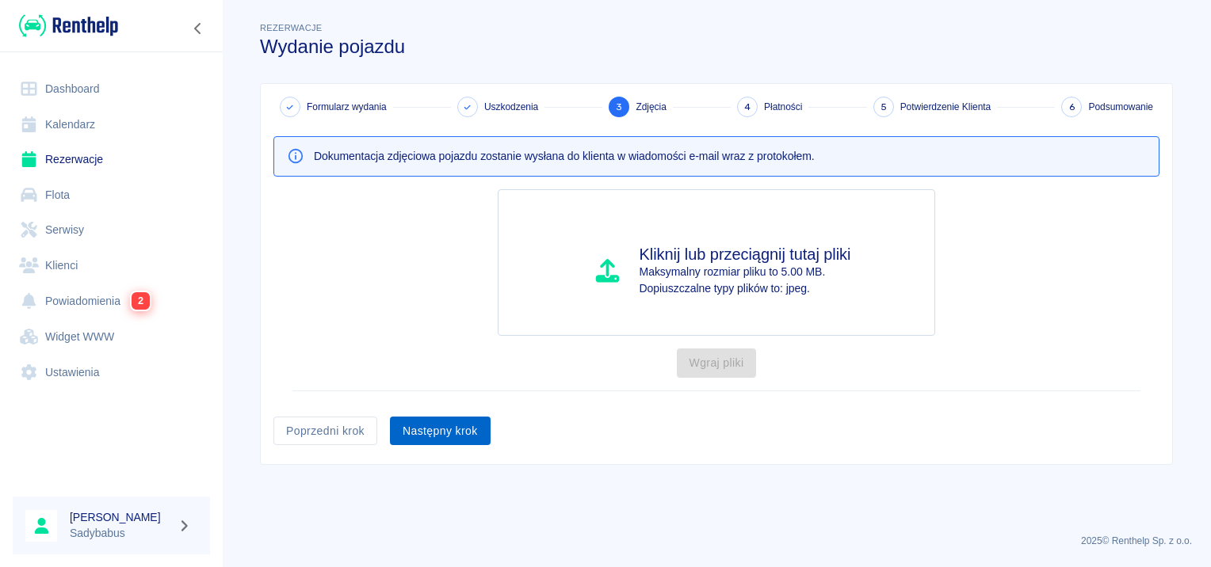
click at [448, 430] on button "Następny krok" at bounding box center [440, 431] width 101 height 29
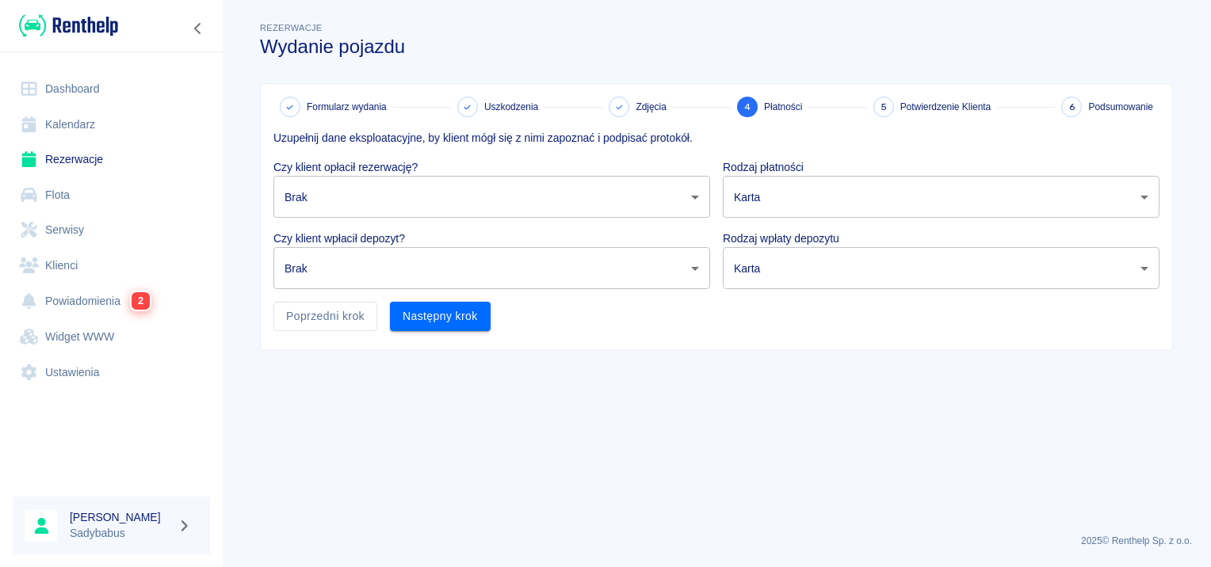
click at [405, 209] on body "Używamy plików Cookies, by zapewnić Ci najlepsze możliwe doświadczenie. Aby dow…" at bounding box center [605, 283] width 1211 height 567
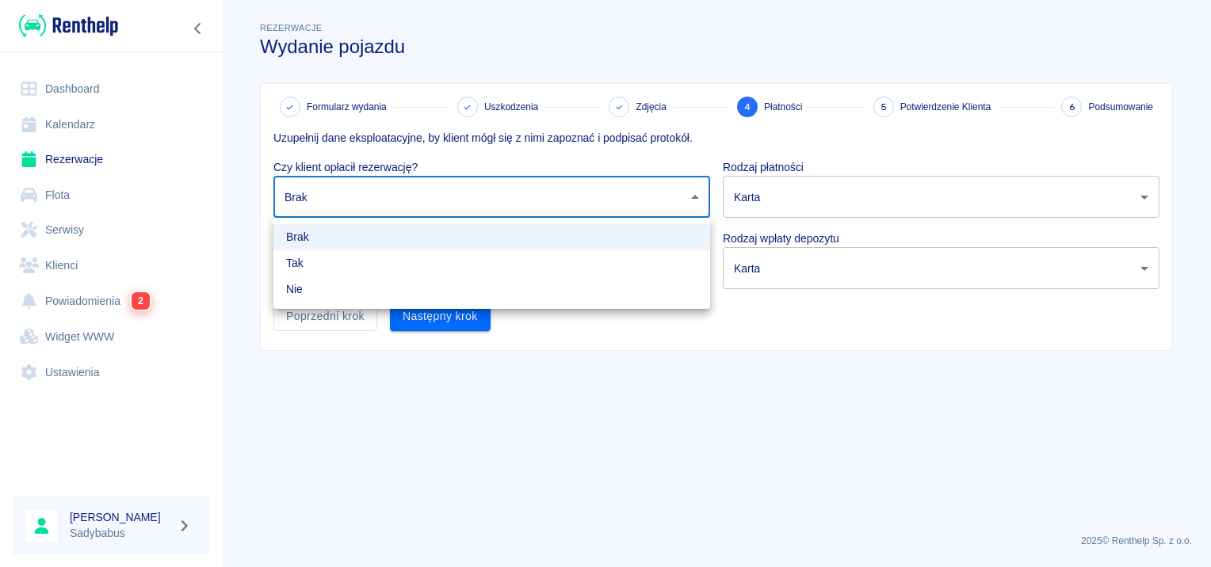
click at [372, 266] on li "Tak" at bounding box center [491, 263] width 437 height 26
type input "true"
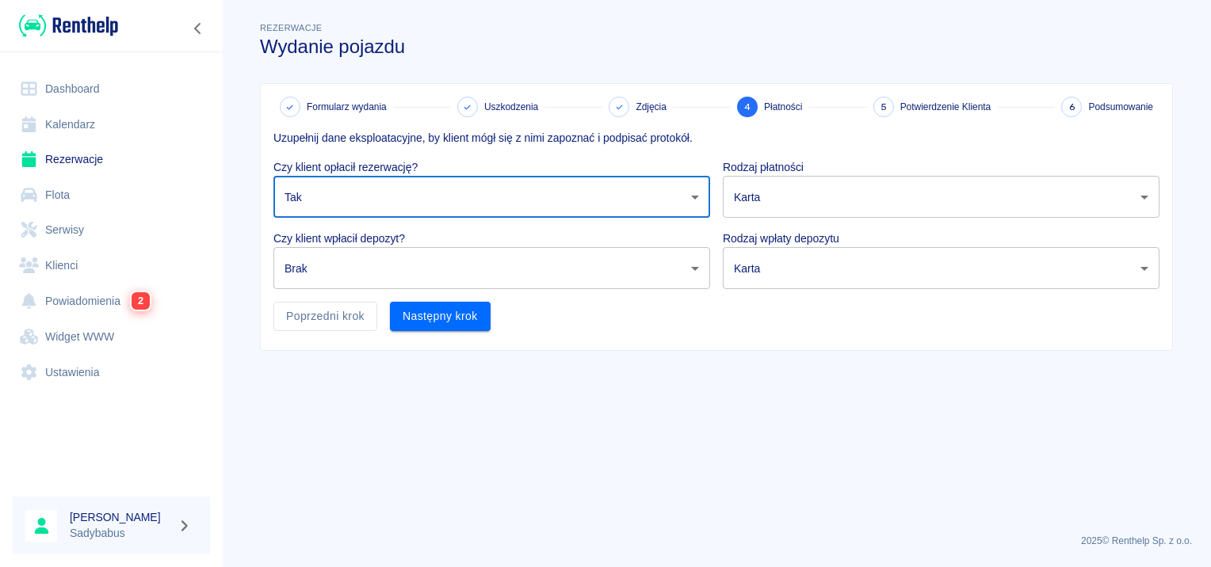
click at [371, 269] on body "Używamy plików Cookies, by zapewnić Ci najlepsze możliwe doświadczenie. Aby dow…" at bounding box center [605, 283] width 1211 height 567
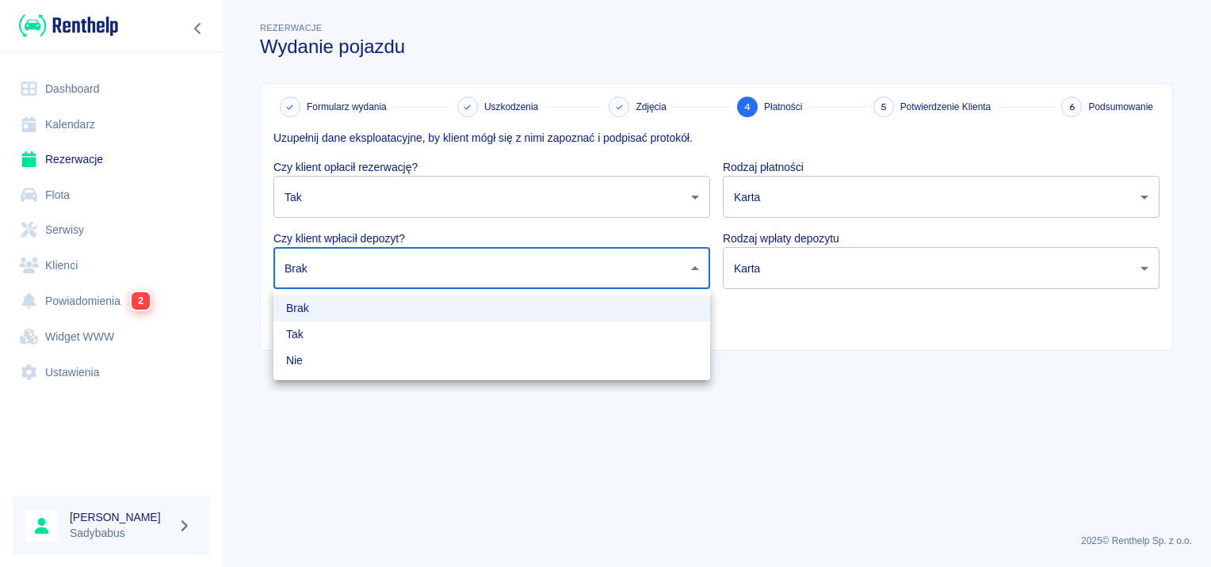
click at [352, 341] on li "Tak" at bounding box center [491, 335] width 437 height 26
type input "true"
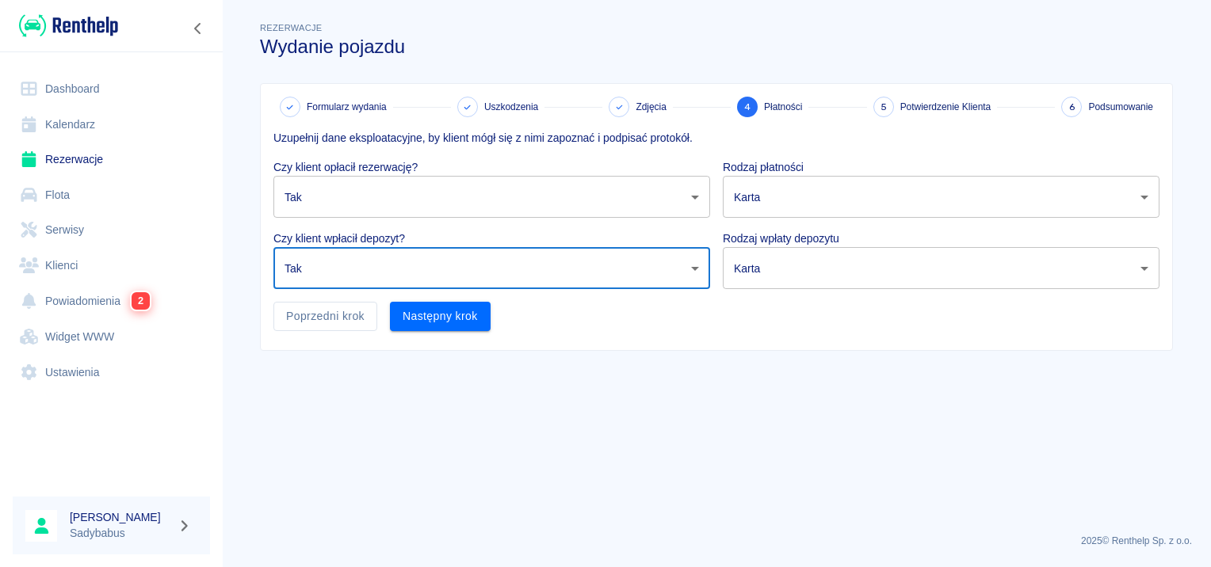
click at [762, 208] on body "Używamy plików Cookies, by zapewnić Ci najlepsze możliwe doświadczenie. Aby dow…" at bounding box center [605, 283] width 1211 height 567
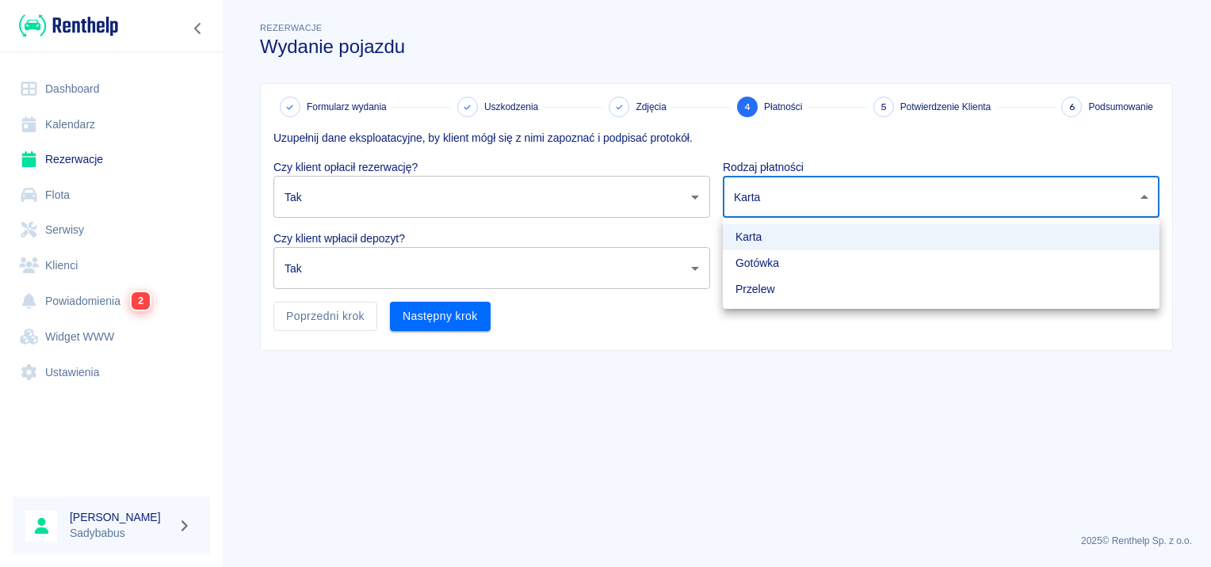
click at [751, 259] on li "Gotówka" at bounding box center [941, 263] width 437 height 26
type input "cash"
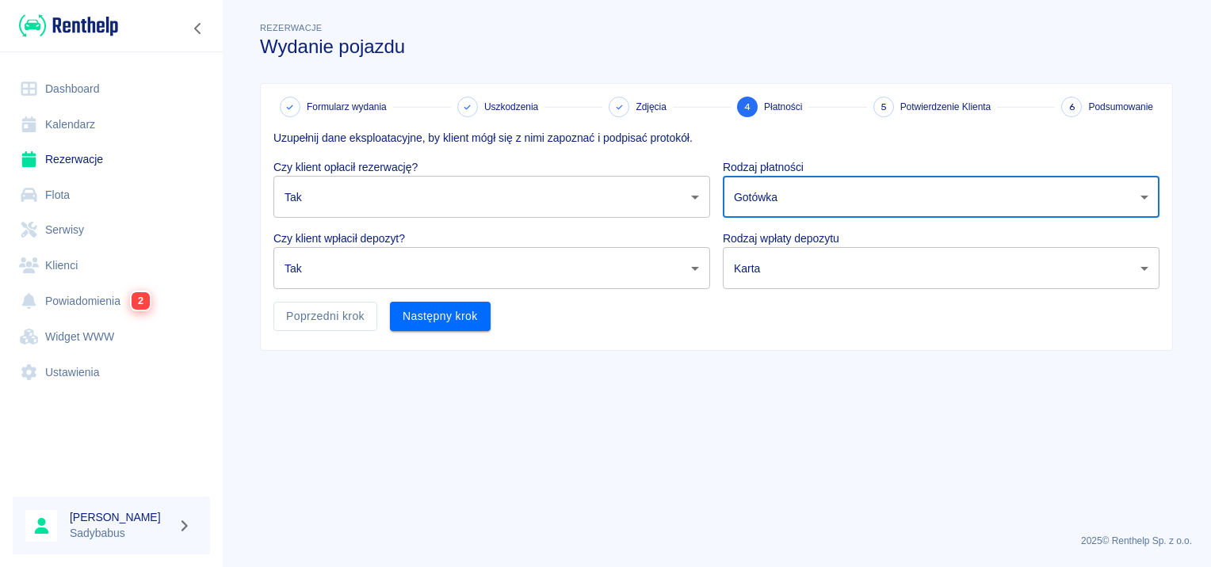
click at [757, 262] on body "Używamy plików Cookies, by zapewnić Ci najlepsze możliwe doświadczenie. Aby dow…" at bounding box center [605, 283] width 1211 height 567
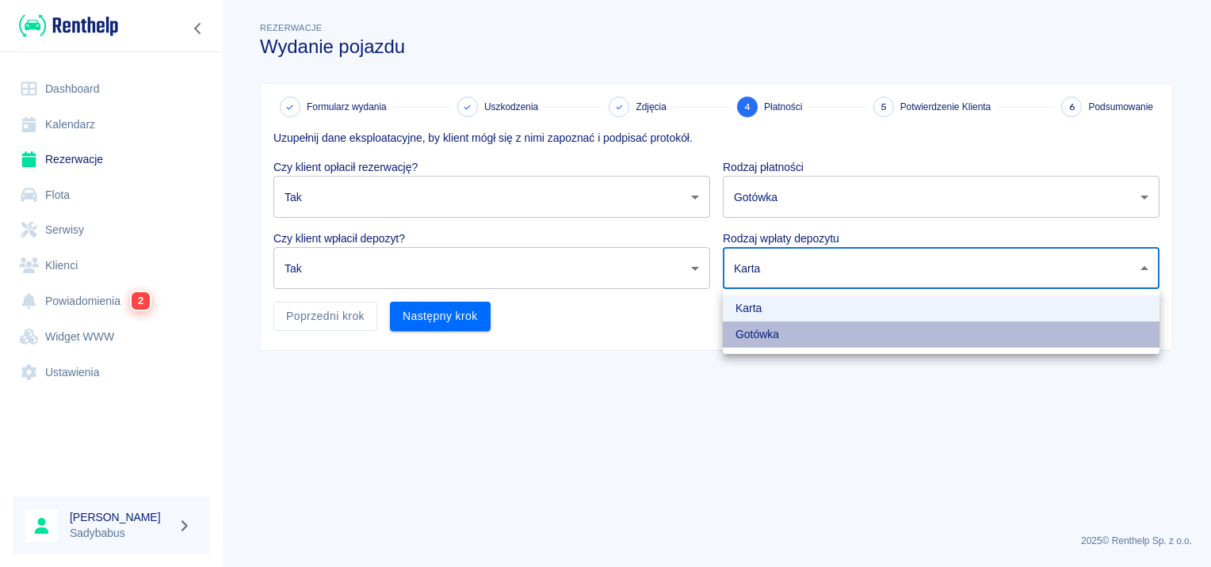
click at [756, 329] on li "Gotówka" at bounding box center [941, 335] width 437 height 26
type input "cash"
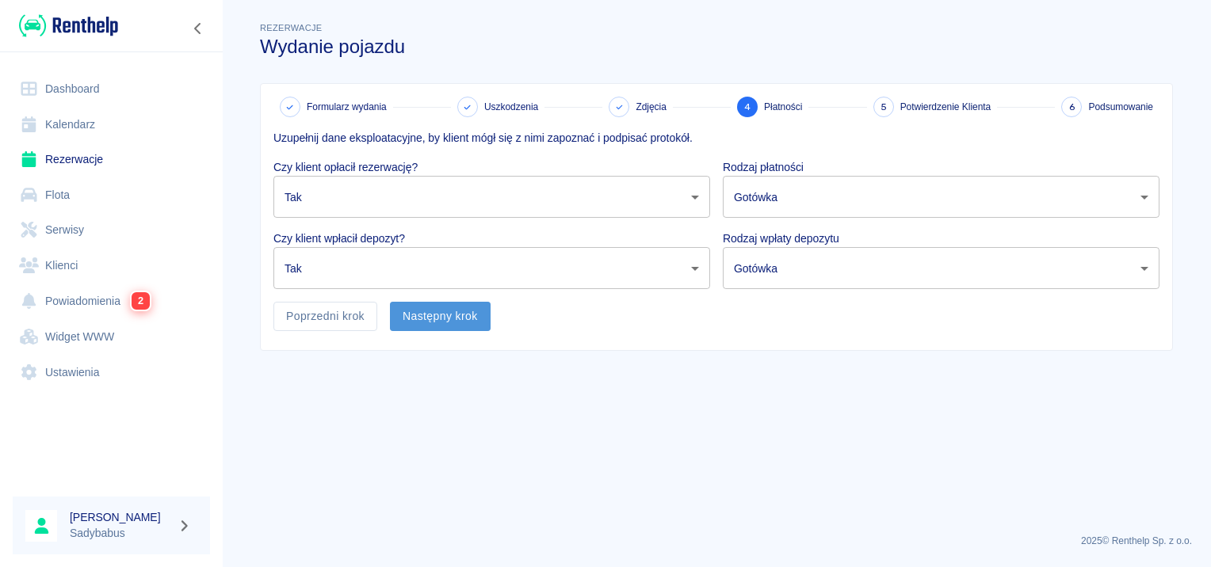
click at [418, 328] on button "Następny krok" at bounding box center [440, 316] width 101 height 29
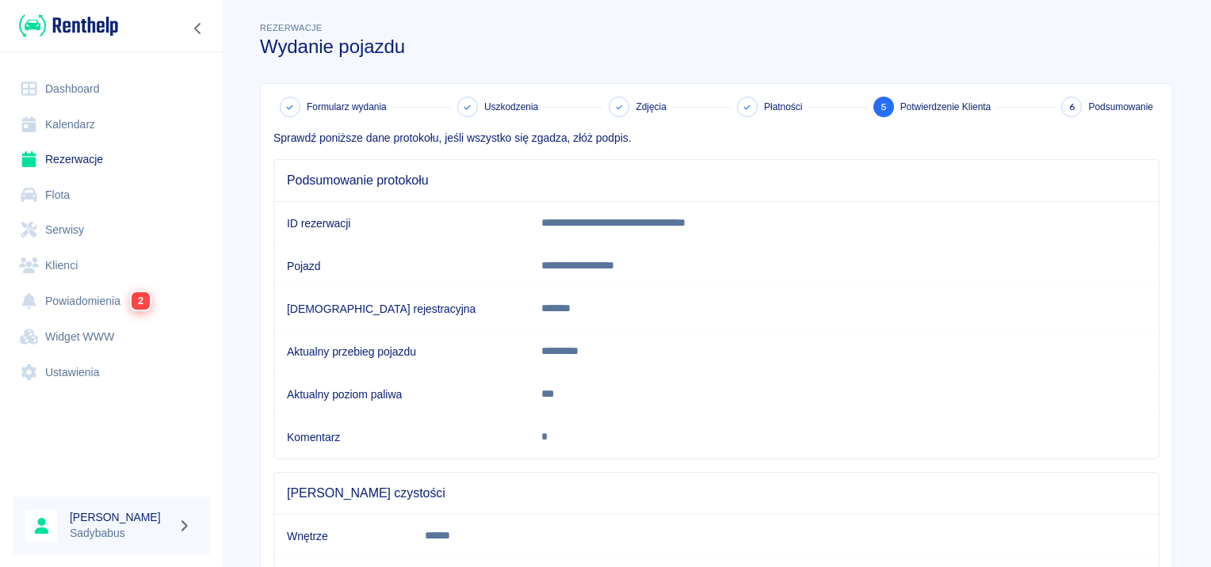
scroll to position [139, 0]
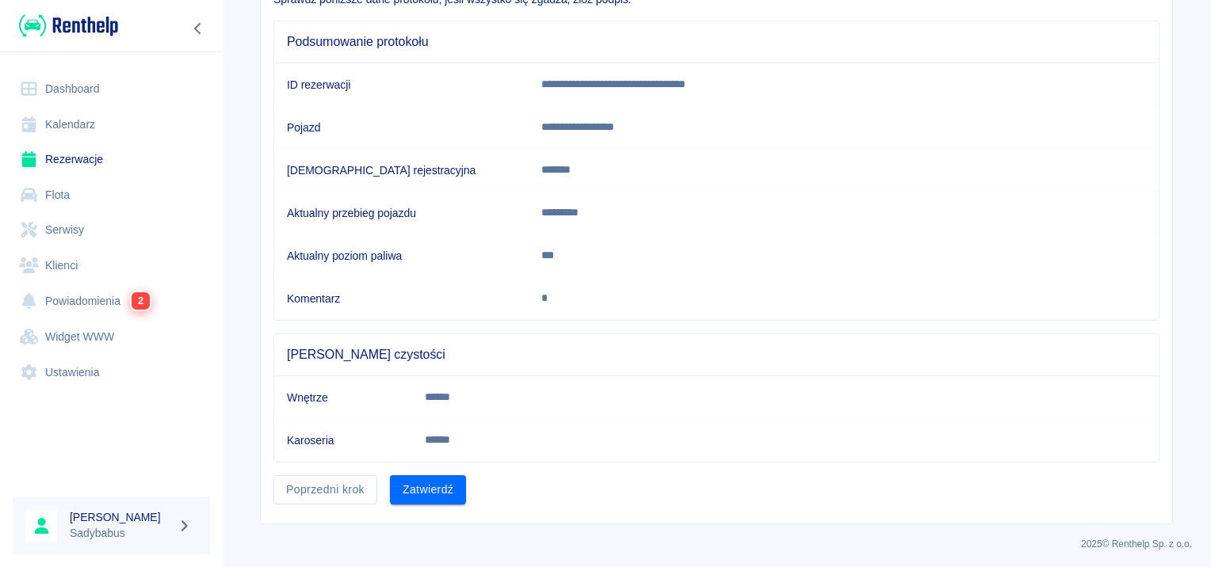
click at [432, 479] on button "Zatwierdź" at bounding box center [428, 490] width 76 height 29
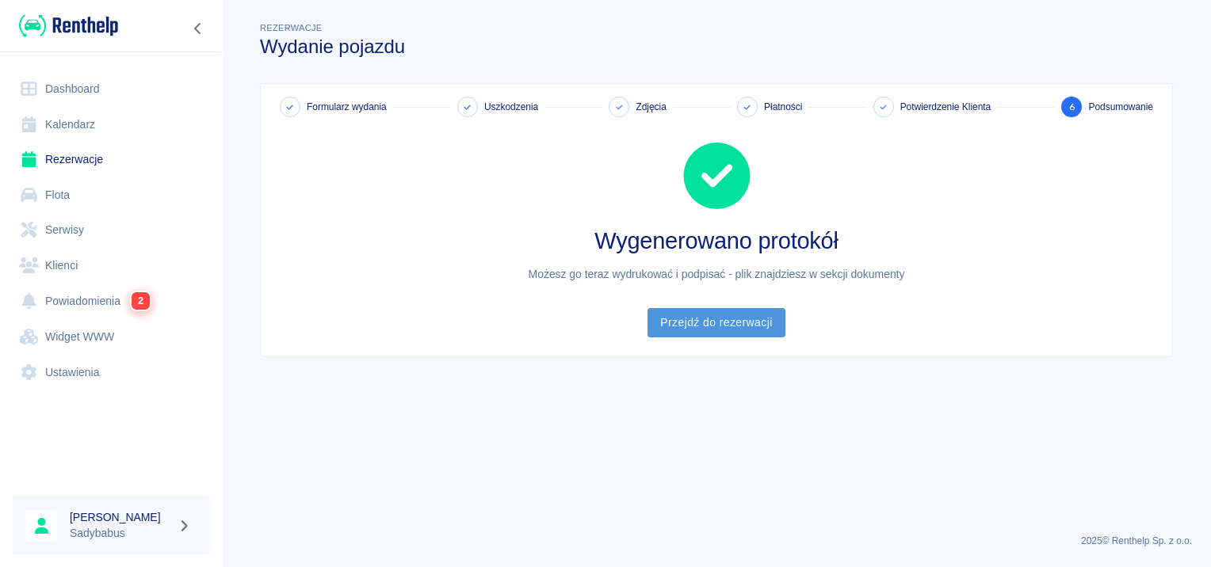
click at [666, 318] on link "Przejdź do rezerwacji" at bounding box center [716, 322] width 137 height 29
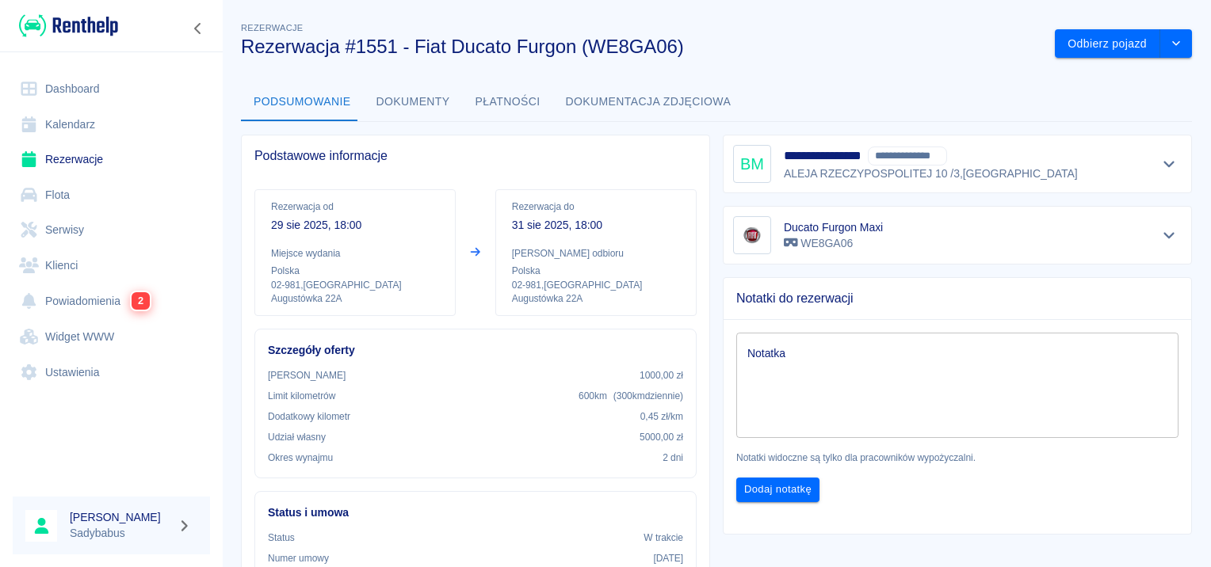
click at [382, 96] on button "Dokumenty" at bounding box center [413, 102] width 99 height 38
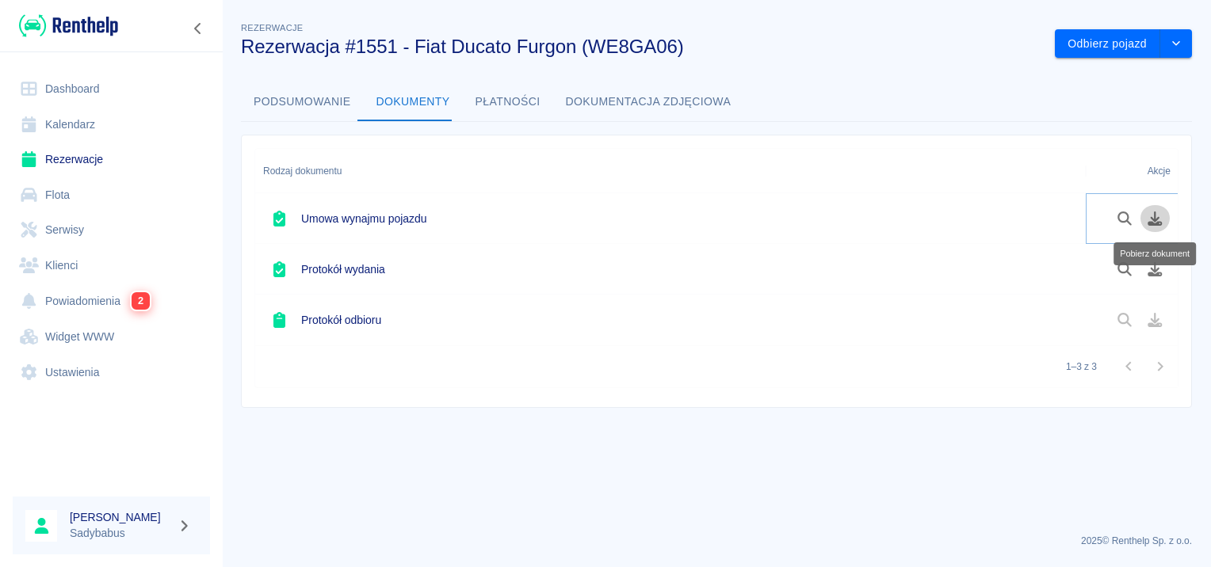
click at [1156, 219] on icon "Pobierz dokument" at bounding box center [1155, 219] width 14 height 14
drag, startPoint x: 1037, startPoint y: 450, endPoint x: 778, endPoint y: 372, distance: 270.0
click at [774, 371] on div "1–3 z 3" at bounding box center [716, 367] width 923 height 42
click at [1158, 273] on icon "Pobierz dokument" at bounding box center [1155, 269] width 14 height 14
click at [75, 154] on link "Rezerwacje" at bounding box center [111, 160] width 197 height 36
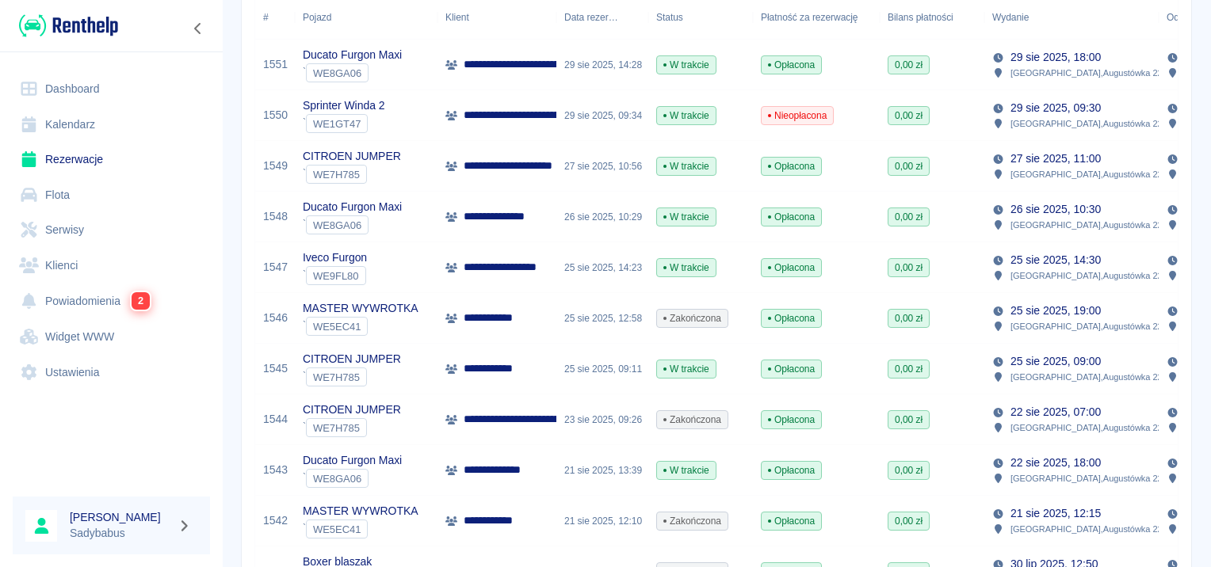
scroll to position [317, 0]
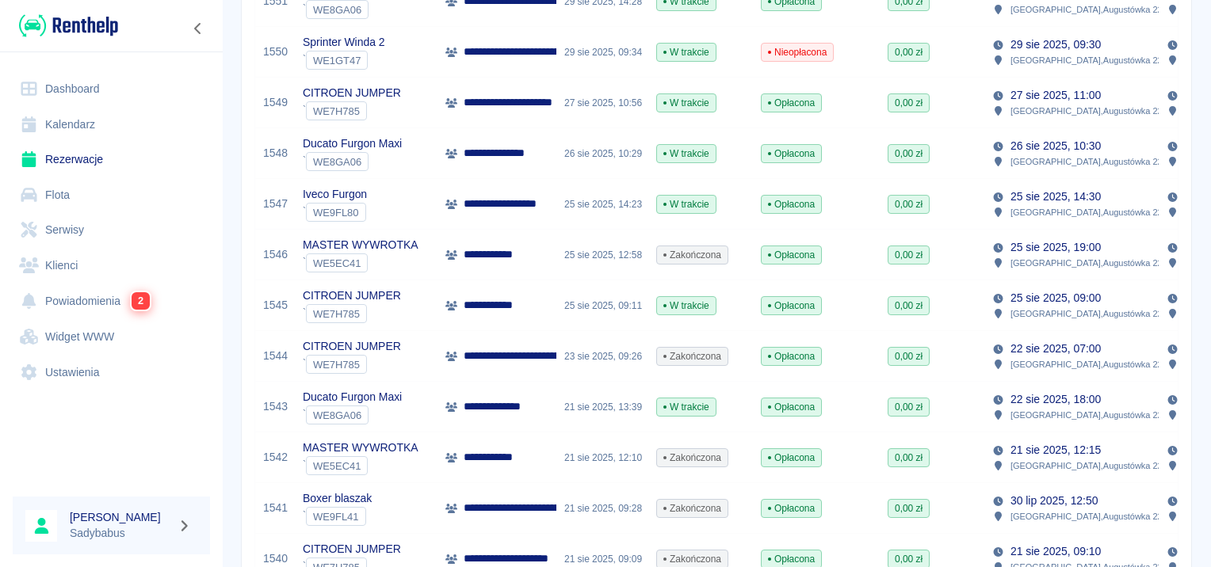
click at [488, 158] on p "**********" at bounding box center [503, 153] width 78 height 17
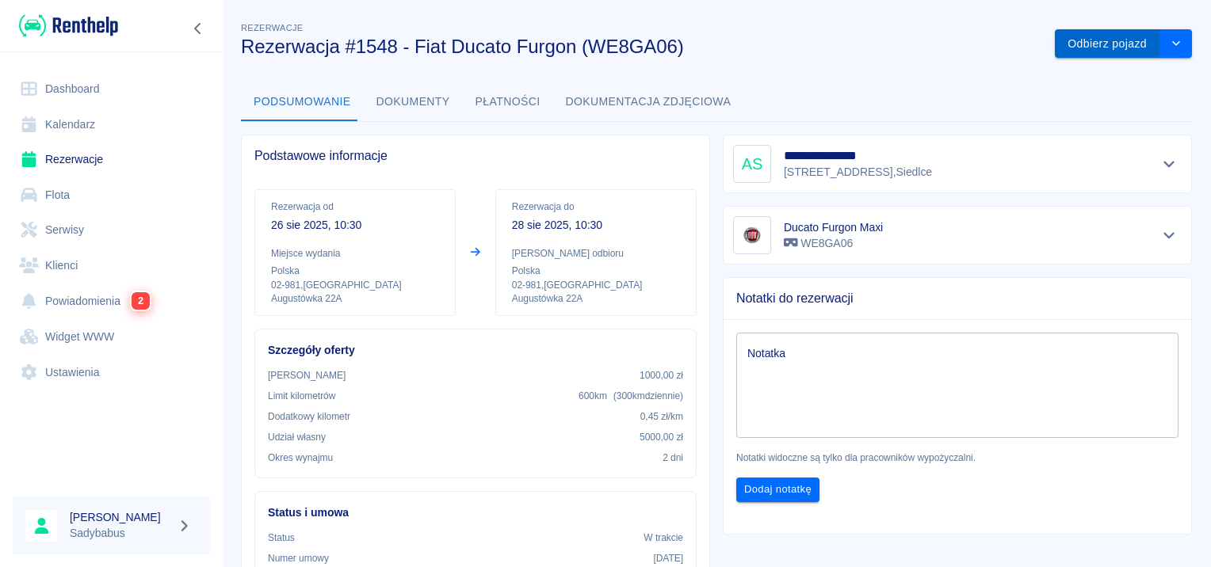
click at [1091, 45] on button "Odbierz pojazd" at bounding box center [1107, 43] width 105 height 29
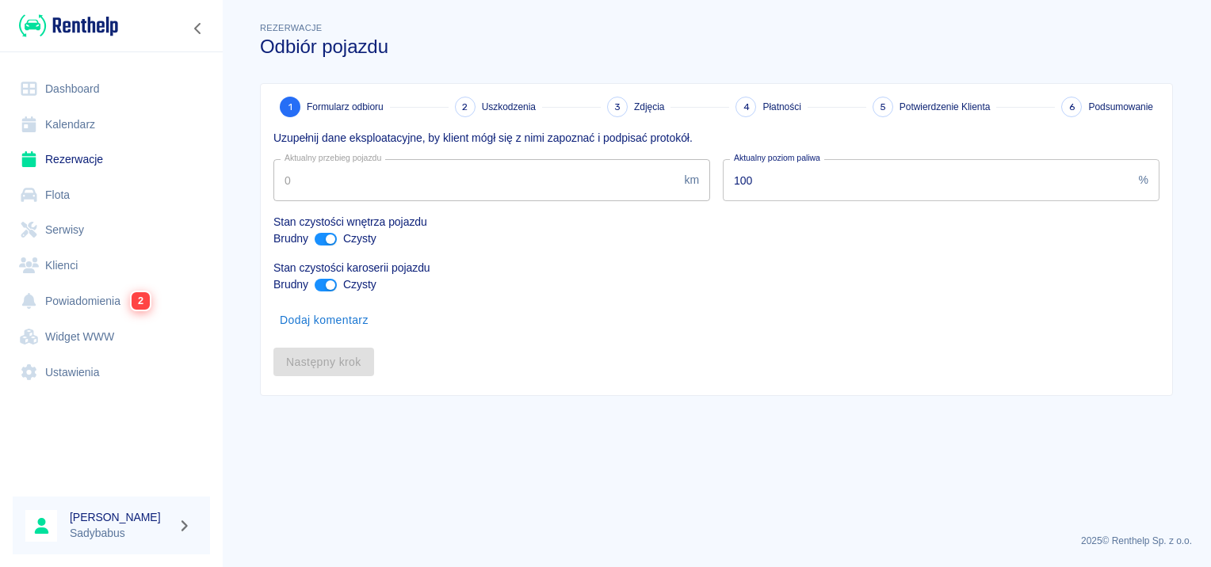
type input "165991"
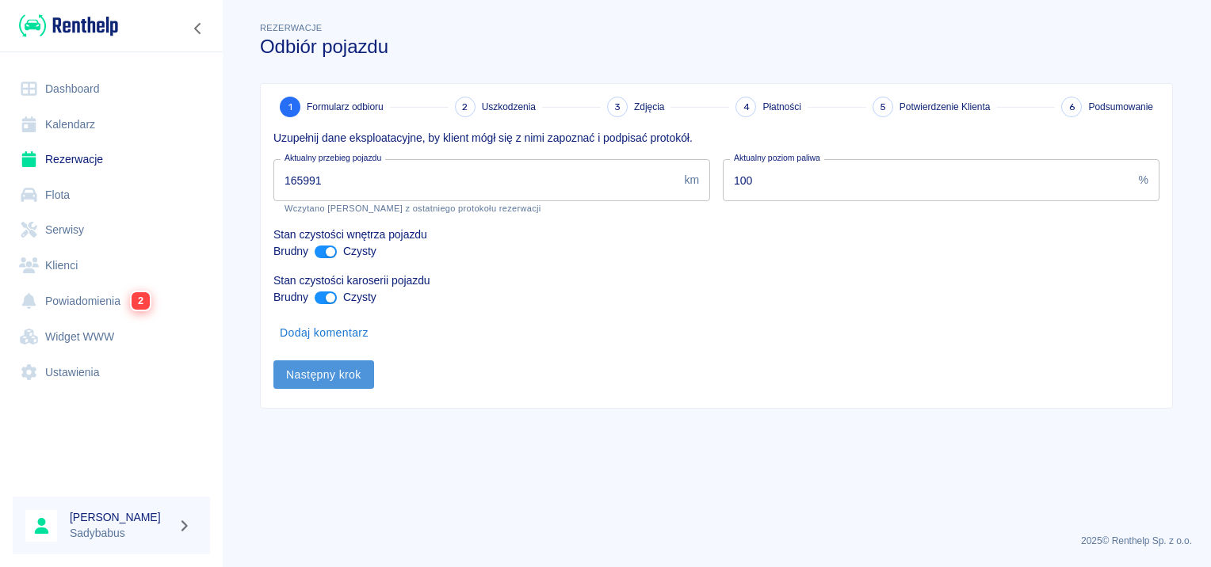
click at [333, 384] on button "Następny krok" at bounding box center [323, 375] width 101 height 29
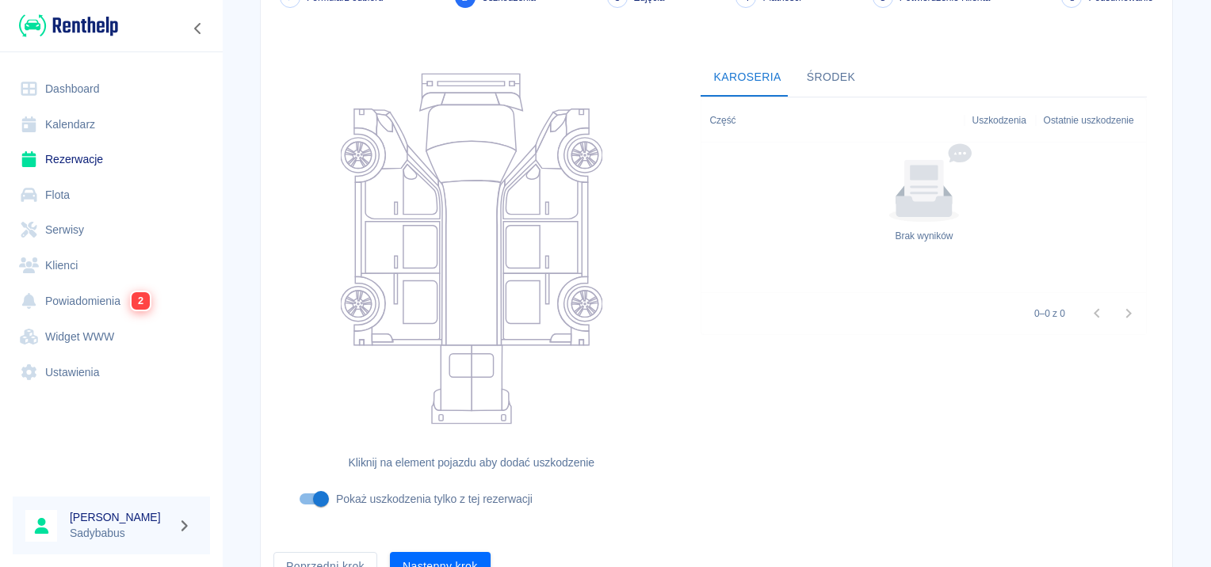
scroll to position [189, 0]
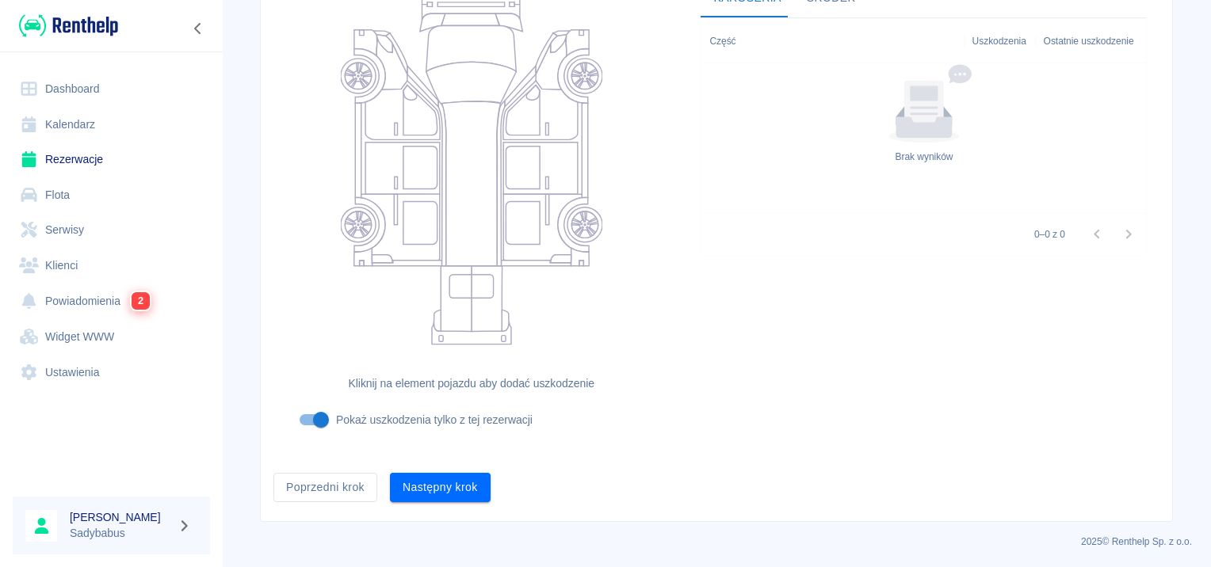
drag, startPoint x: 323, startPoint y: 488, endPoint x: 319, endPoint y: 445, distance: 42.9
click at [322, 488] on button "Poprzedni krok" at bounding box center [325, 487] width 104 height 29
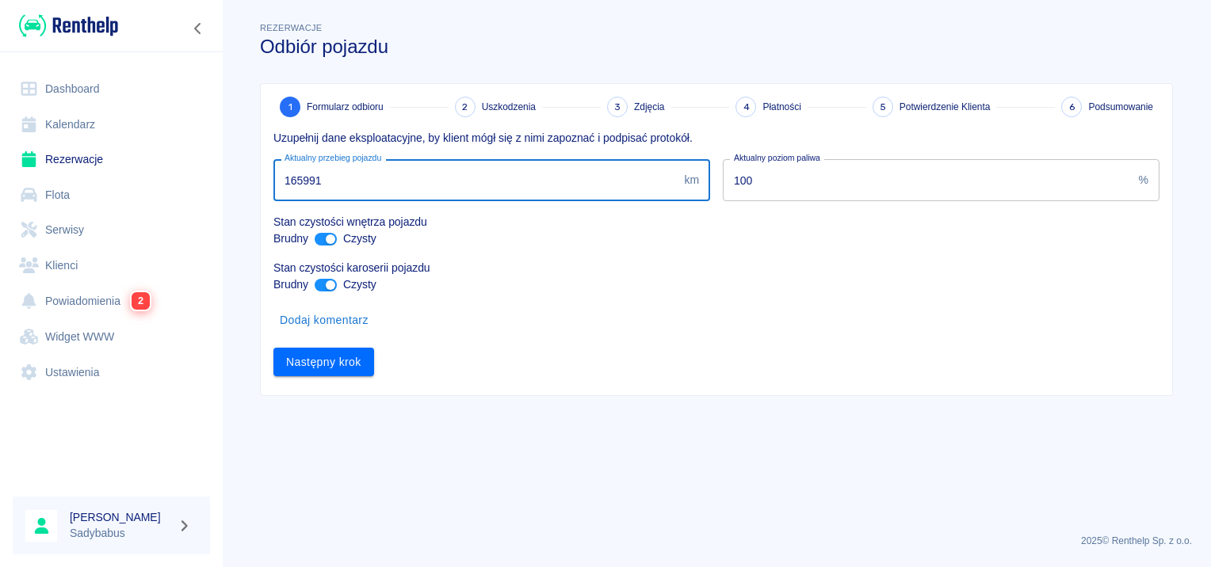
drag, startPoint x: 302, startPoint y: 184, endPoint x: 426, endPoint y: 98, distance: 151.0
click at [376, 181] on input "165991" at bounding box center [475, 180] width 404 height 42
type input "165900"
click at [343, 360] on button "Następny krok" at bounding box center [323, 362] width 101 height 29
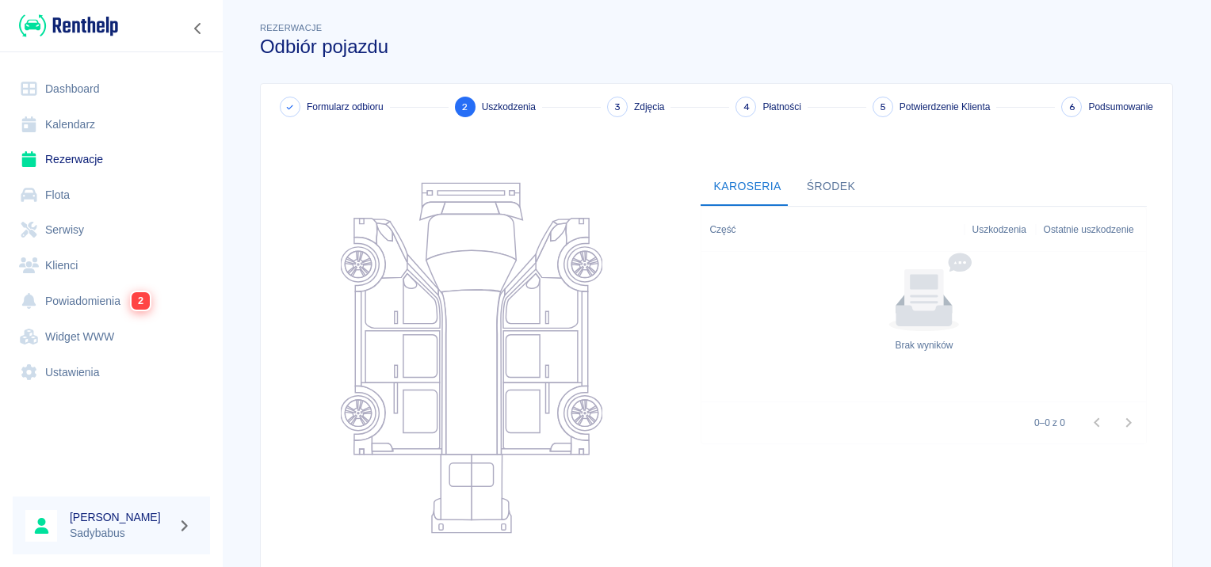
scroll to position [189, 0]
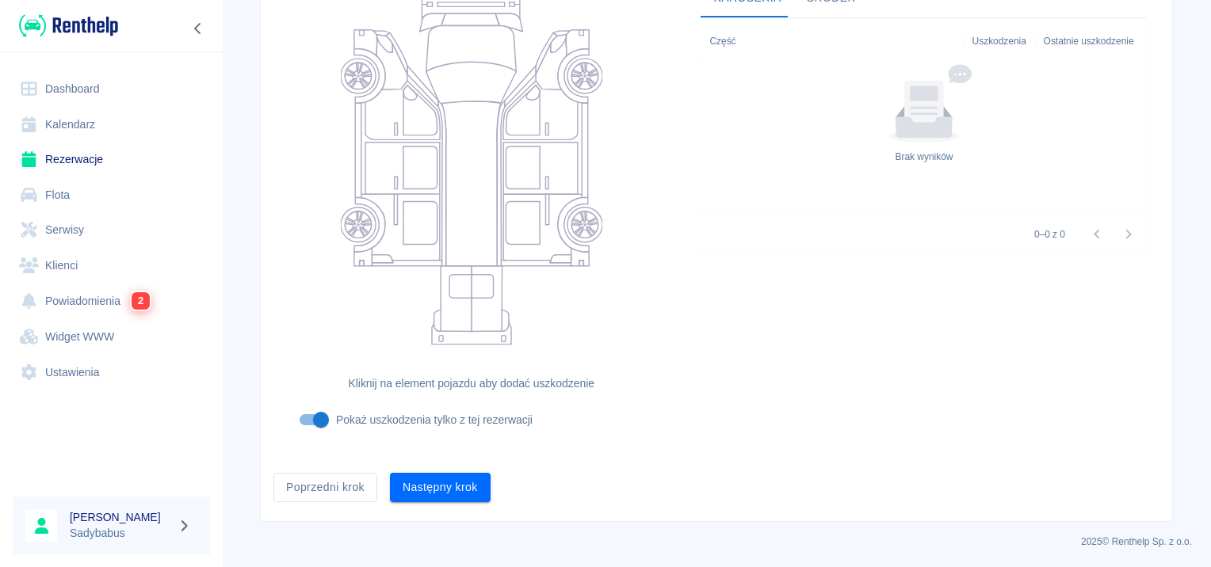
click at [422, 484] on button "Następny krok" at bounding box center [440, 487] width 101 height 29
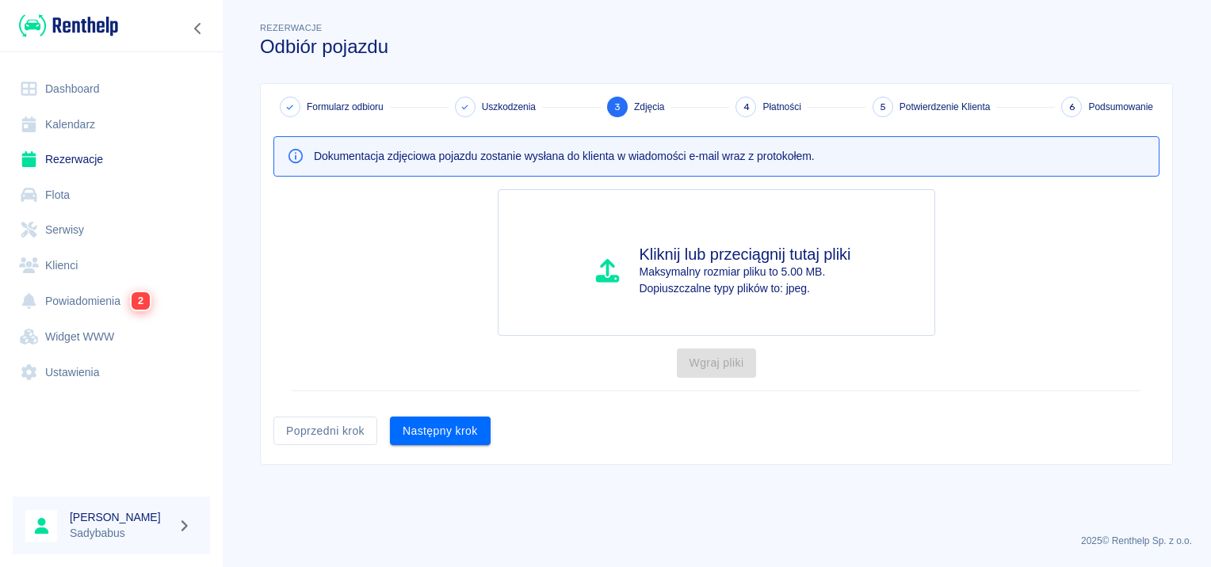
scroll to position [0, 0]
click at [426, 436] on button "Następny krok" at bounding box center [440, 431] width 101 height 29
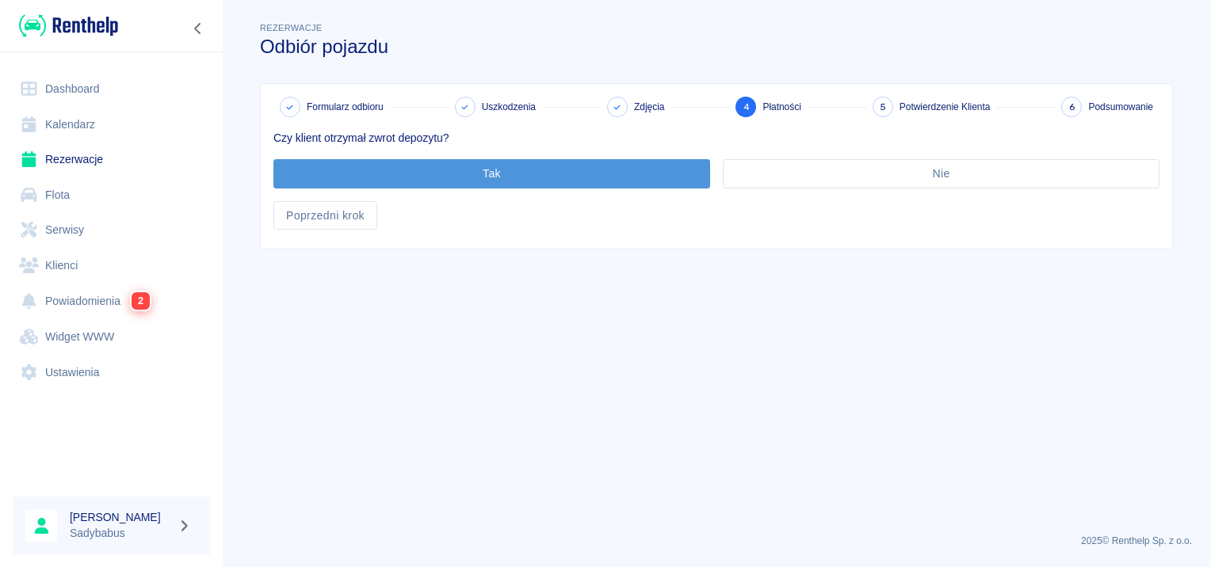
click at [457, 174] on button "Tak" at bounding box center [491, 173] width 437 height 29
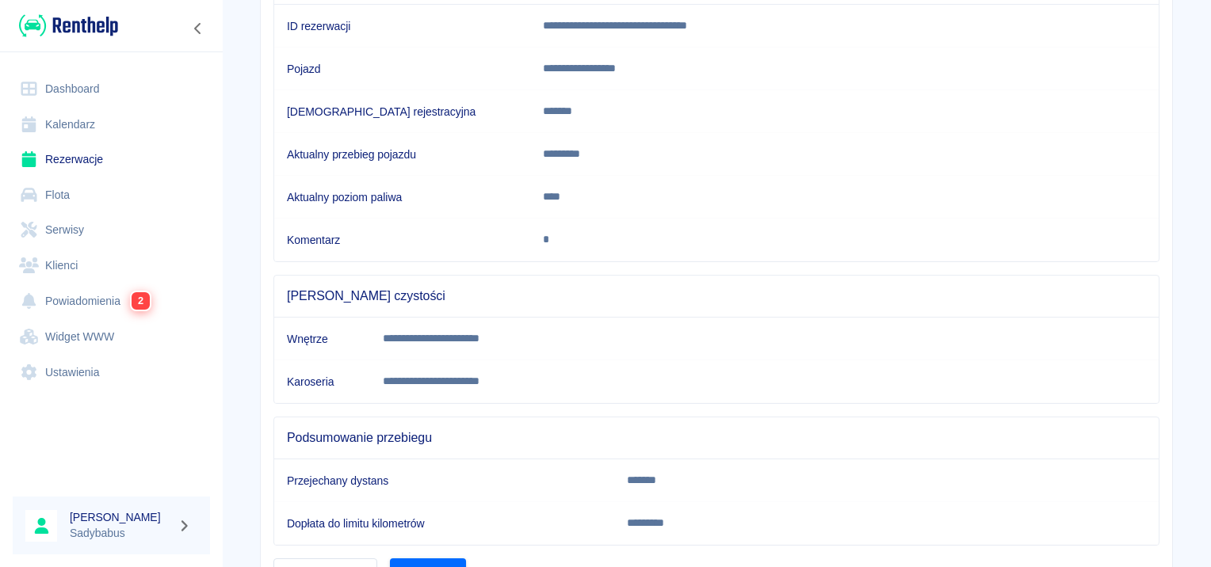
scroll to position [280, 0]
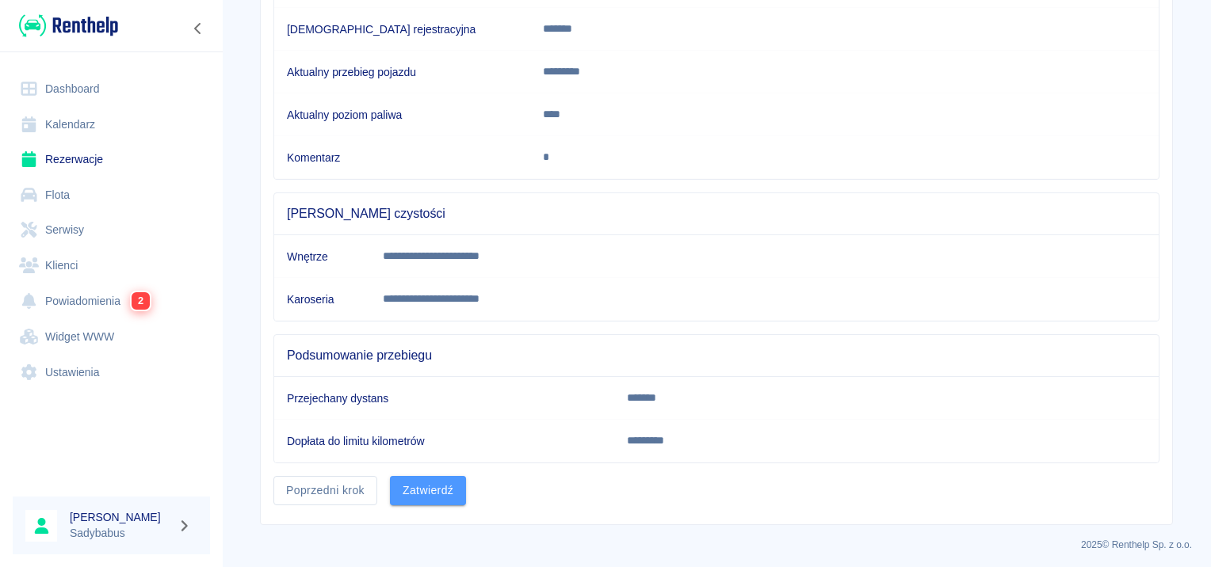
click at [407, 479] on button "Zatwierdź" at bounding box center [428, 490] width 76 height 29
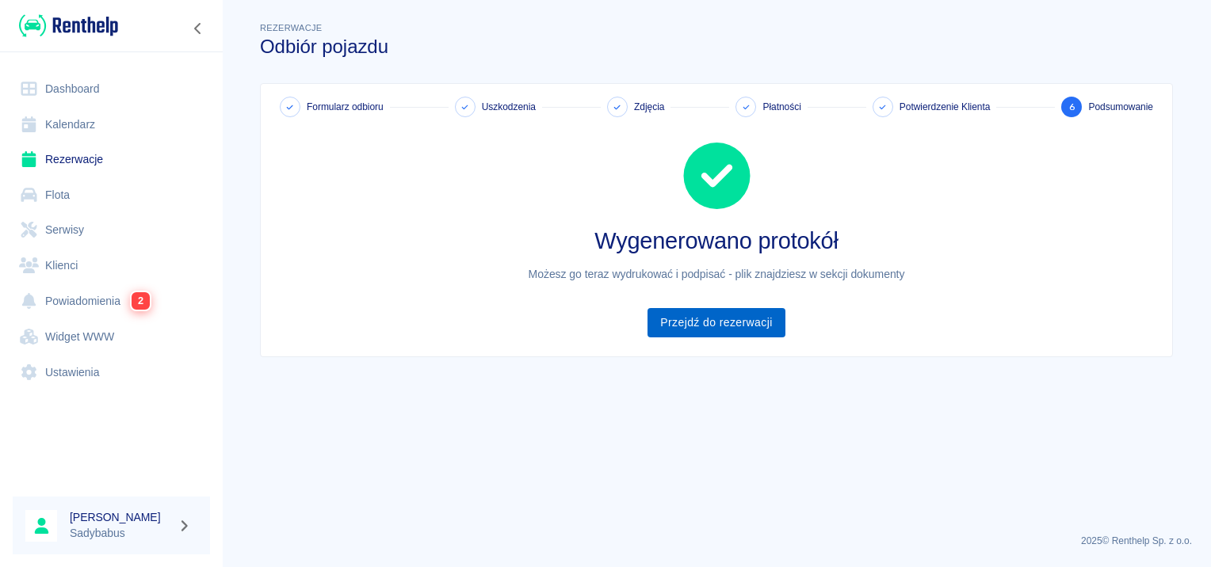
click at [767, 325] on link "Przejdź do rezerwacji" at bounding box center [716, 322] width 137 height 29
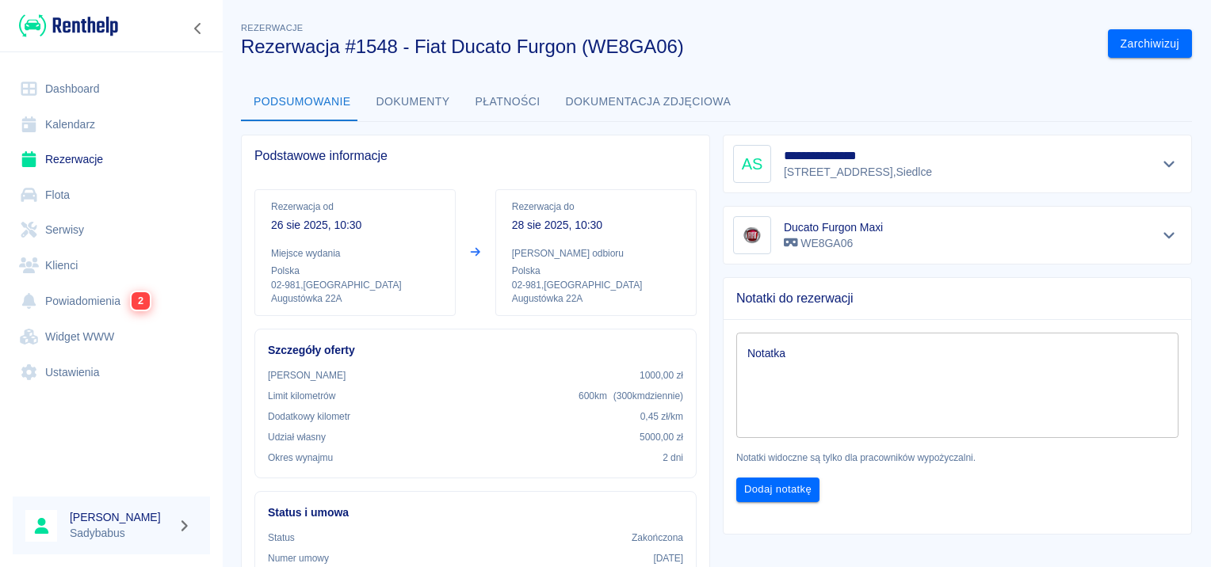
click at [496, 108] on button "Płatności" at bounding box center [508, 102] width 90 height 38
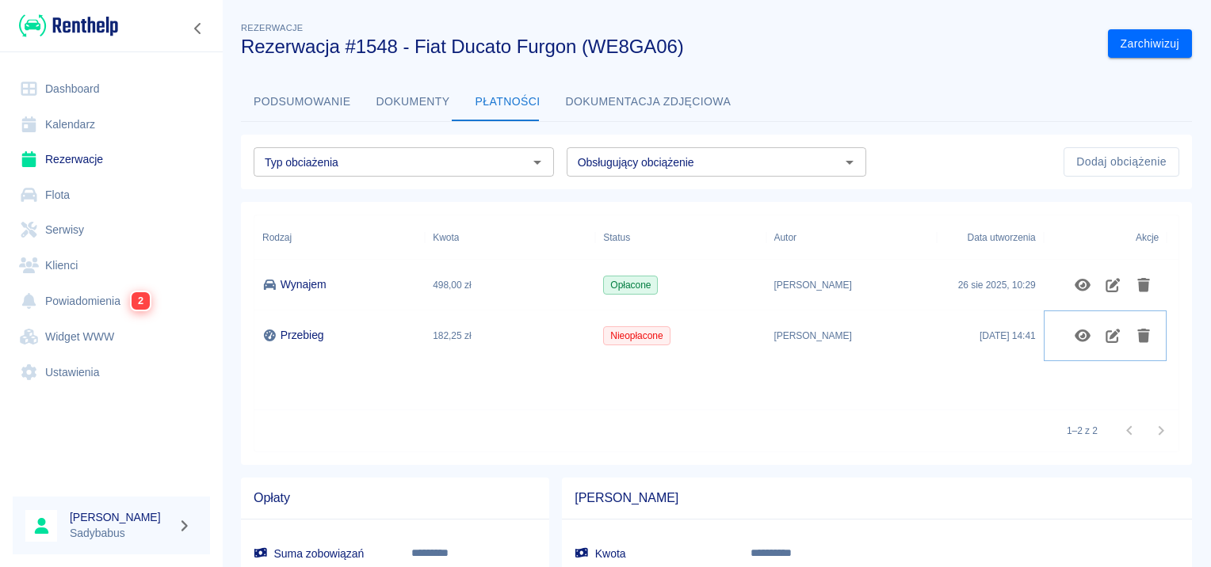
click at [1145, 342] on icon "Usuń obciążenie" at bounding box center [1143, 336] width 13 height 14
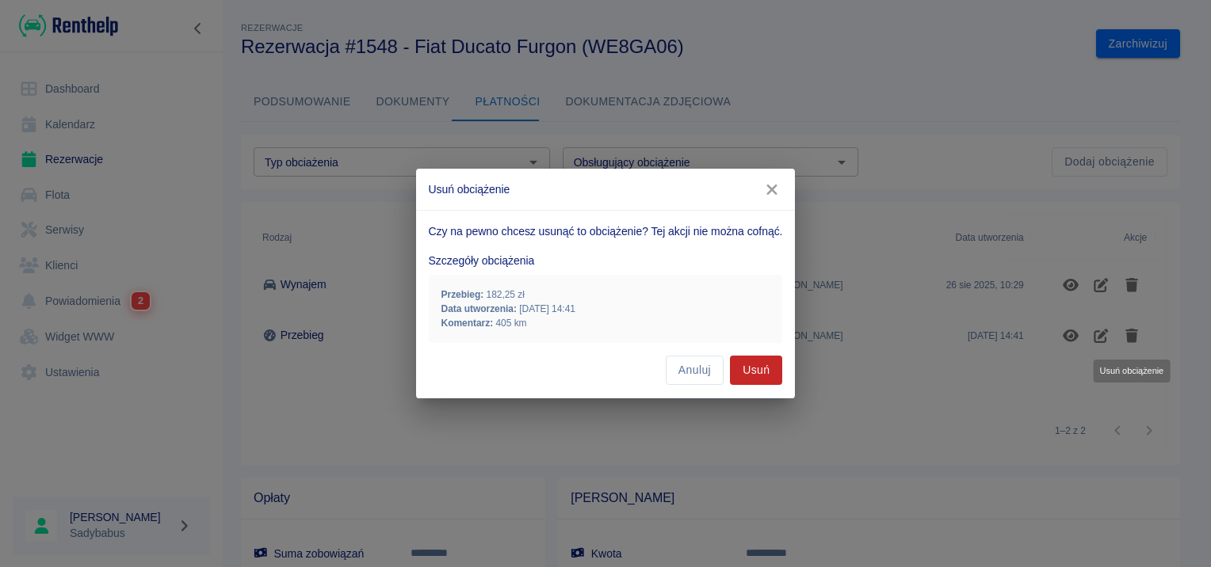
click at [758, 367] on button "Usuń" at bounding box center [756, 370] width 52 height 29
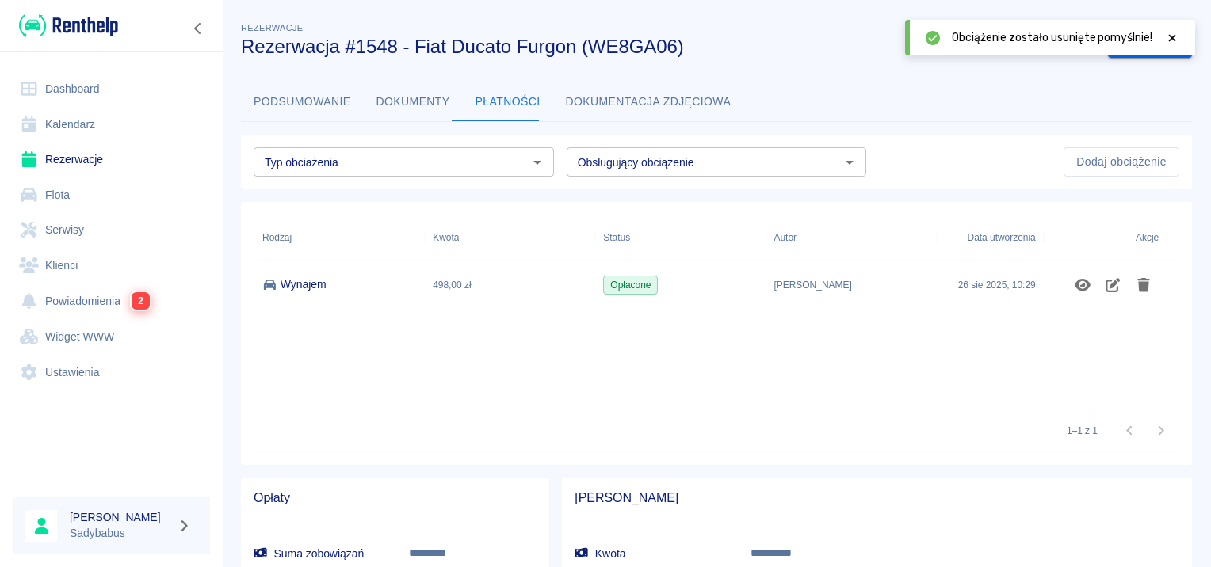
click at [1170, 36] on icon at bounding box center [1172, 37] width 14 height 11
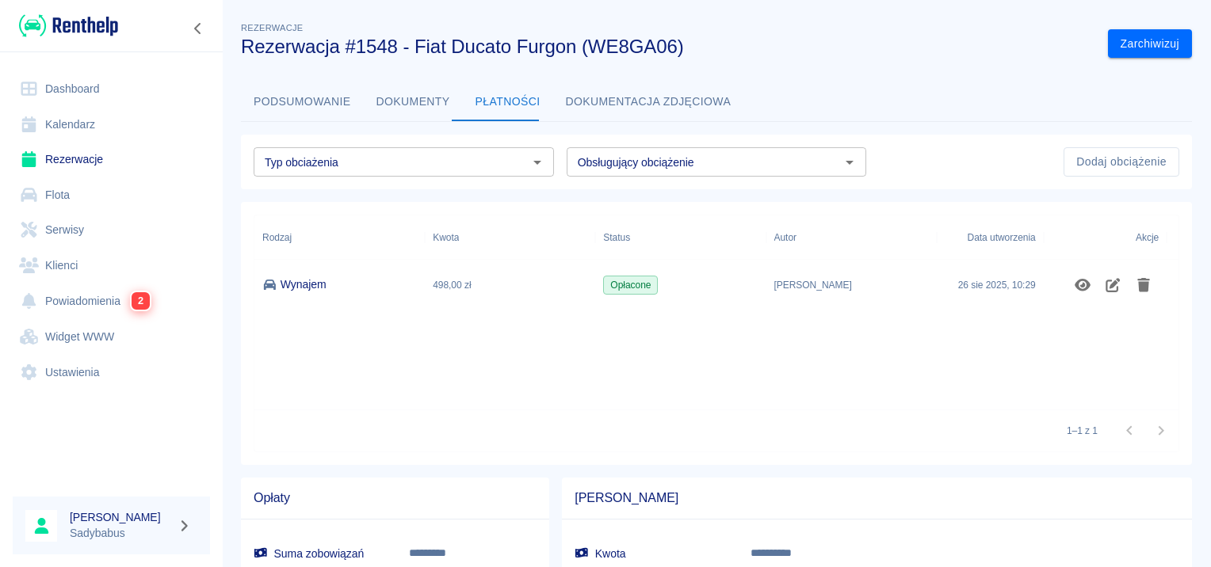
click at [295, 105] on button "Podsumowanie" at bounding box center [302, 102] width 123 height 38
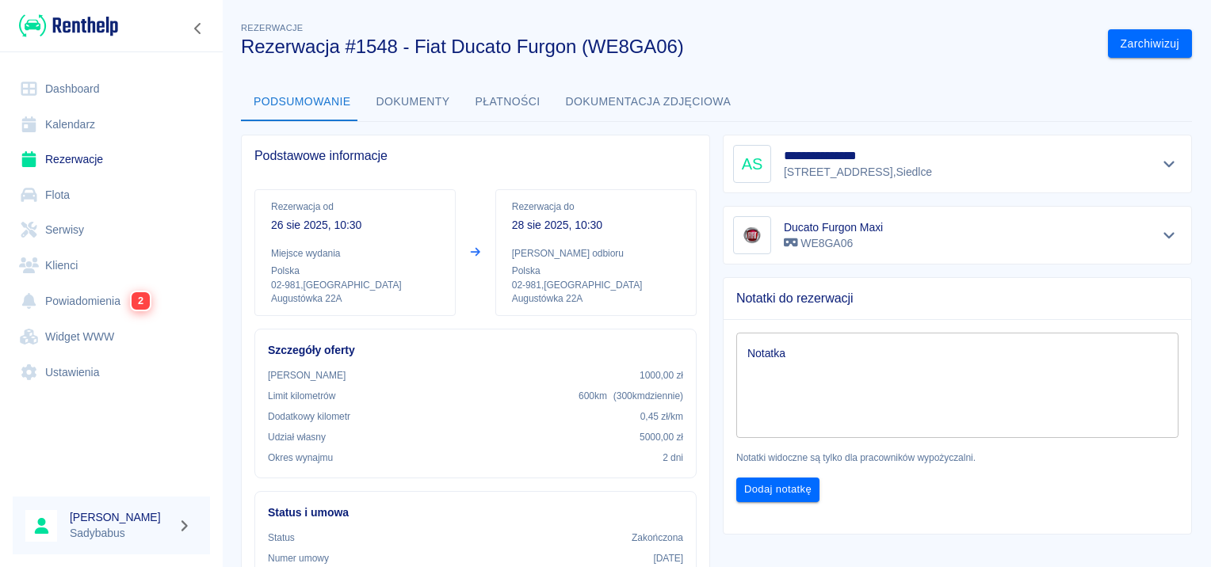
click at [420, 116] on button "Dokumenty" at bounding box center [413, 102] width 99 height 38
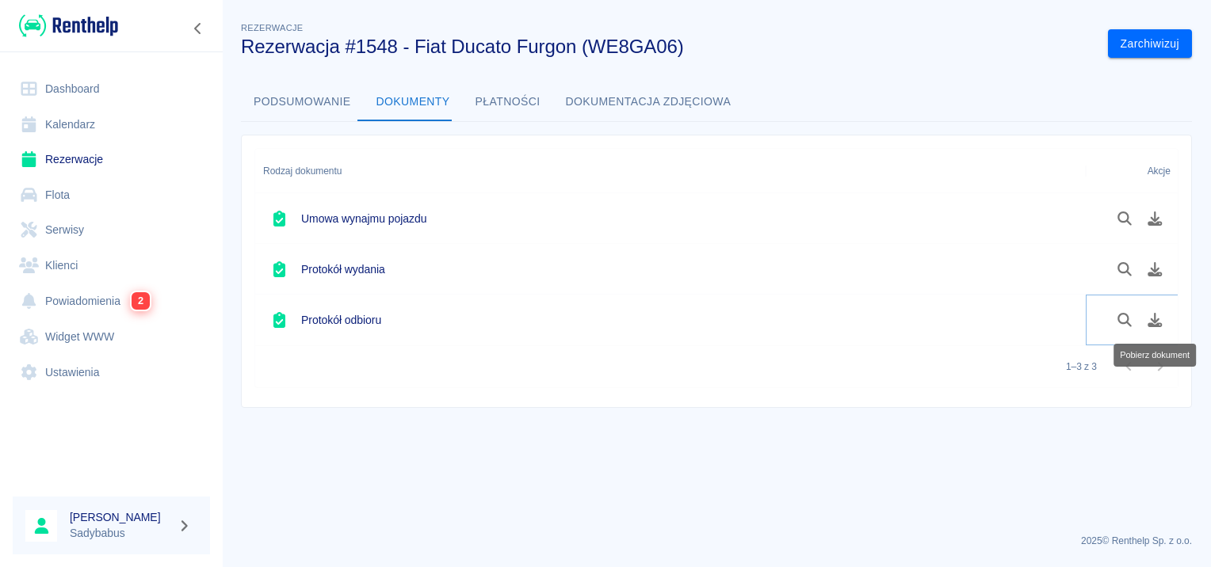
click at [1155, 320] on icon "Pobierz dokument" at bounding box center [1155, 320] width 14 height 14
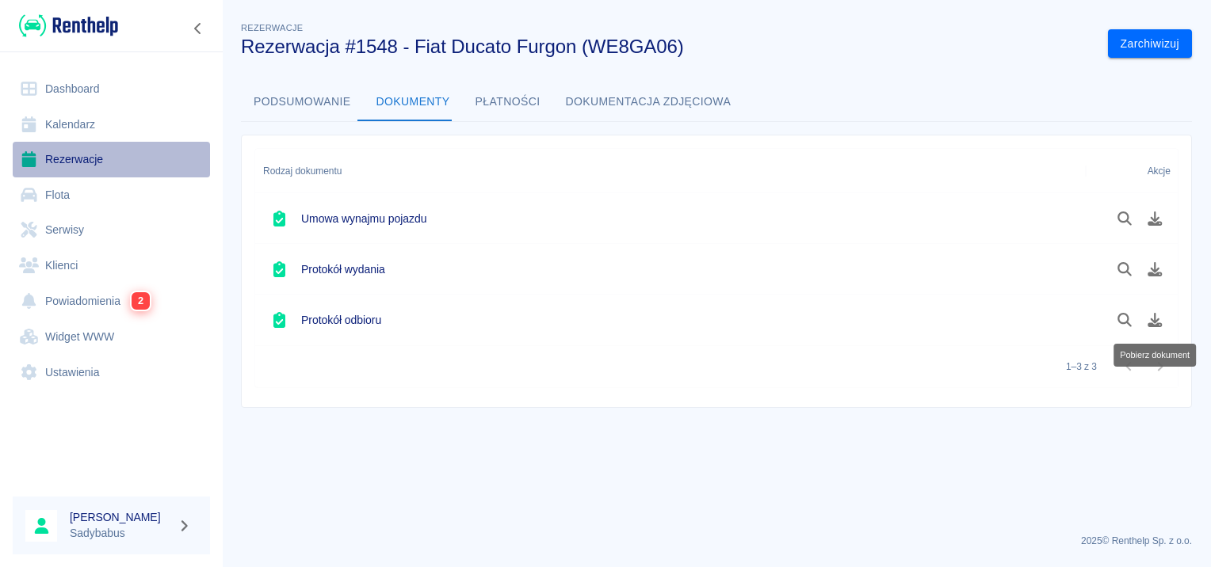
click at [94, 152] on link "Rezerwacje" at bounding box center [111, 160] width 197 height 36
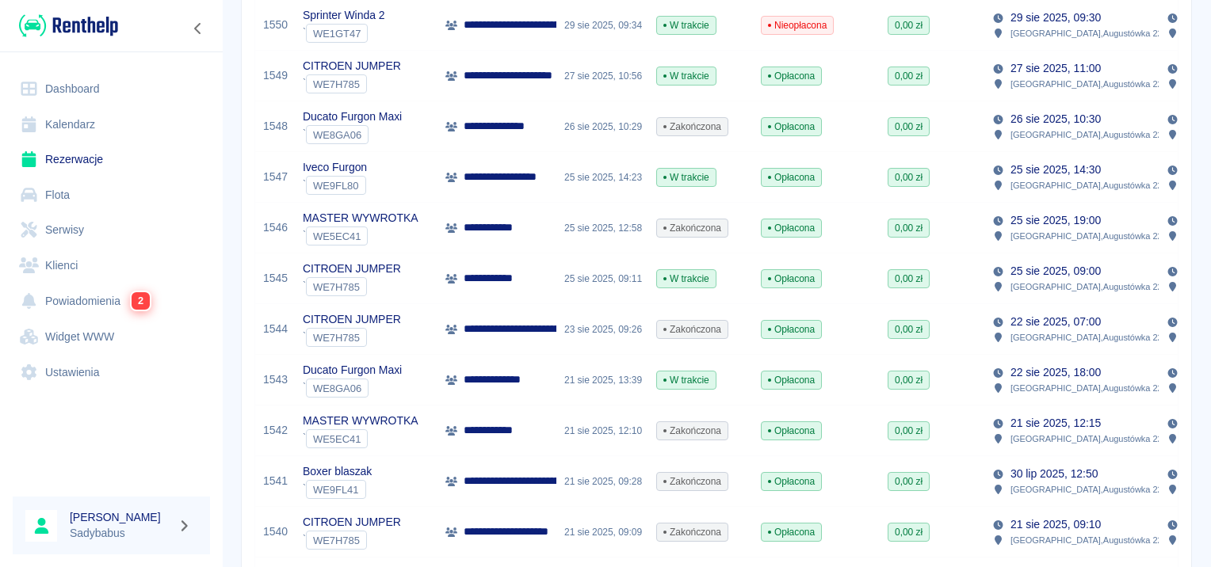
scroll to position [159, 0]
